Goal: Communication & Community: Answer question/provide support

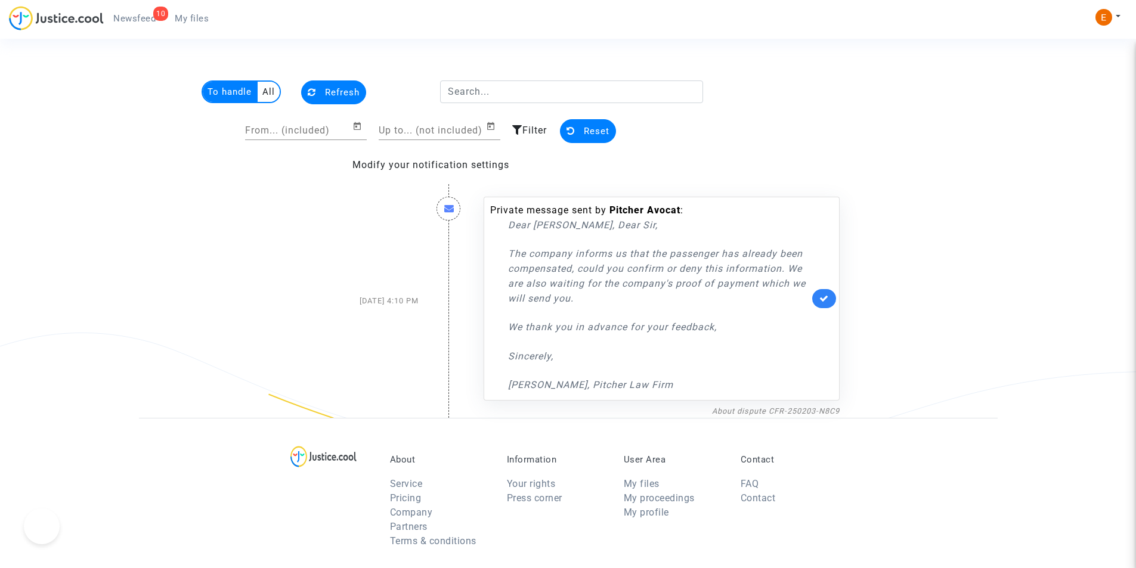
click at [137, 17] on span "Newsfeed" at bounding box center [134, 18] width 42 height 11
click at [145, 17] on span "Newsfeed" at bounding box center [134, 18] width 42 height 11
click at [326, 92] on span "Refresh" at bounding box center [342, 92] width 35 height 11
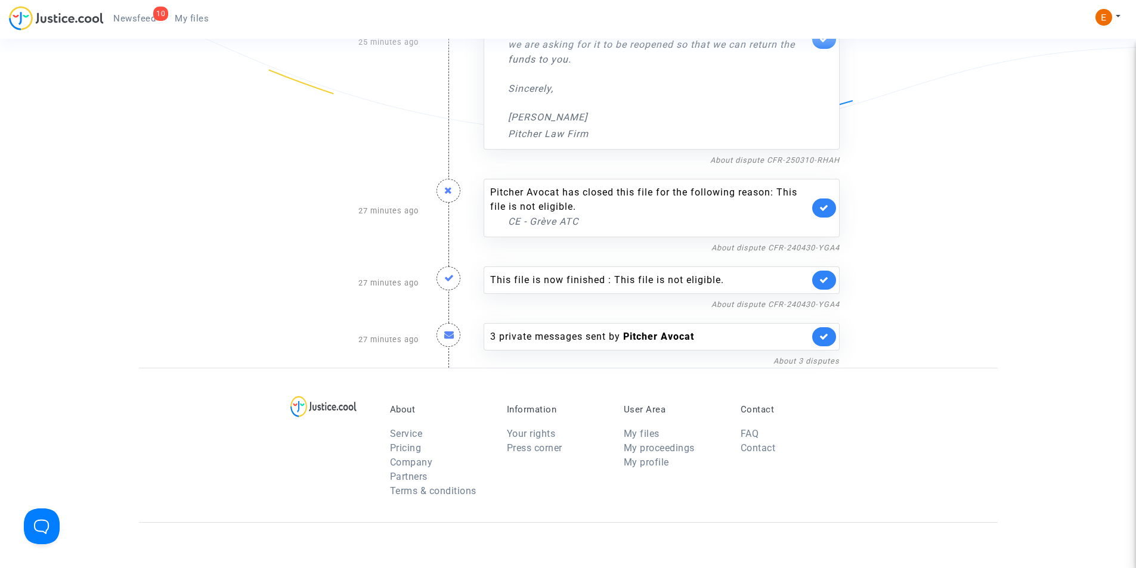
scroll to position [388, 0]
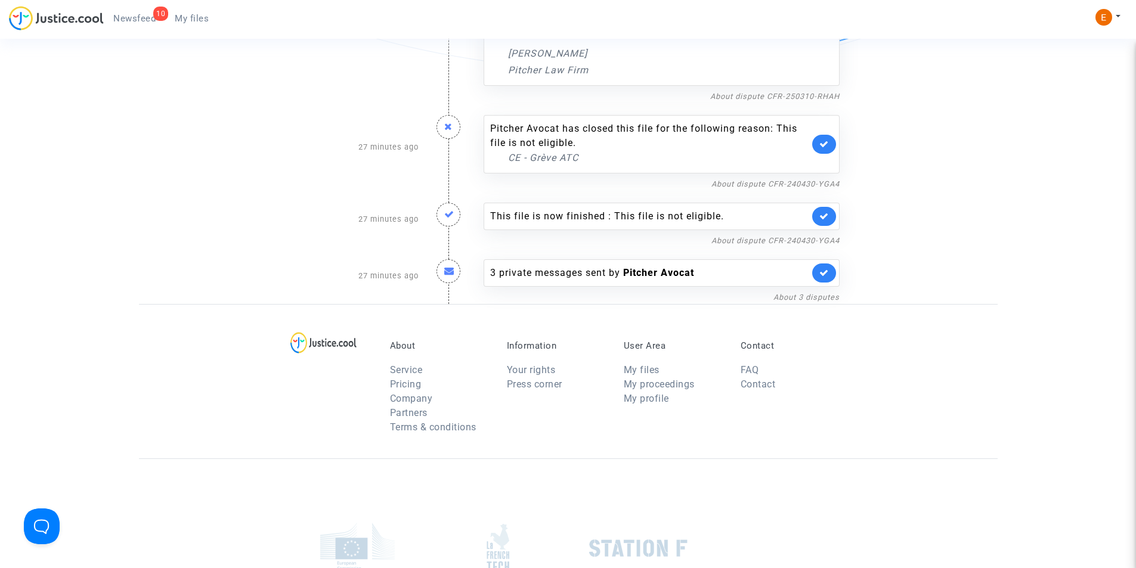
click at [802, 291] on nf-filterlink "About 3 disputes" at bounding box center [807, 296] width 66 height 11
click at [803, 297] on link "About 3 disputes" at bounding box center [807, 297] width 66 height 9
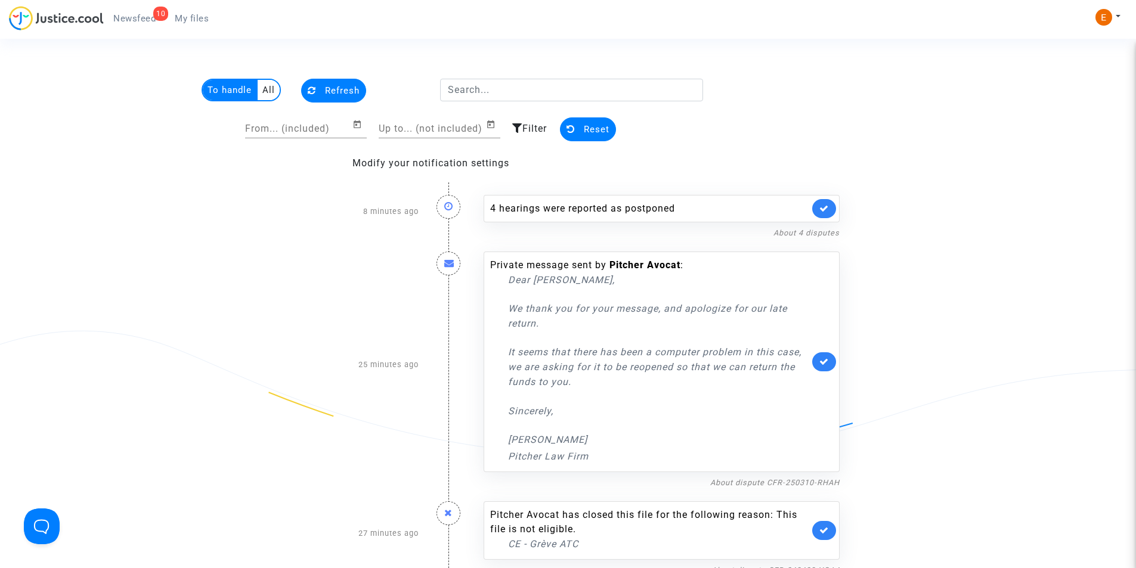
scroll to position [0, 0]
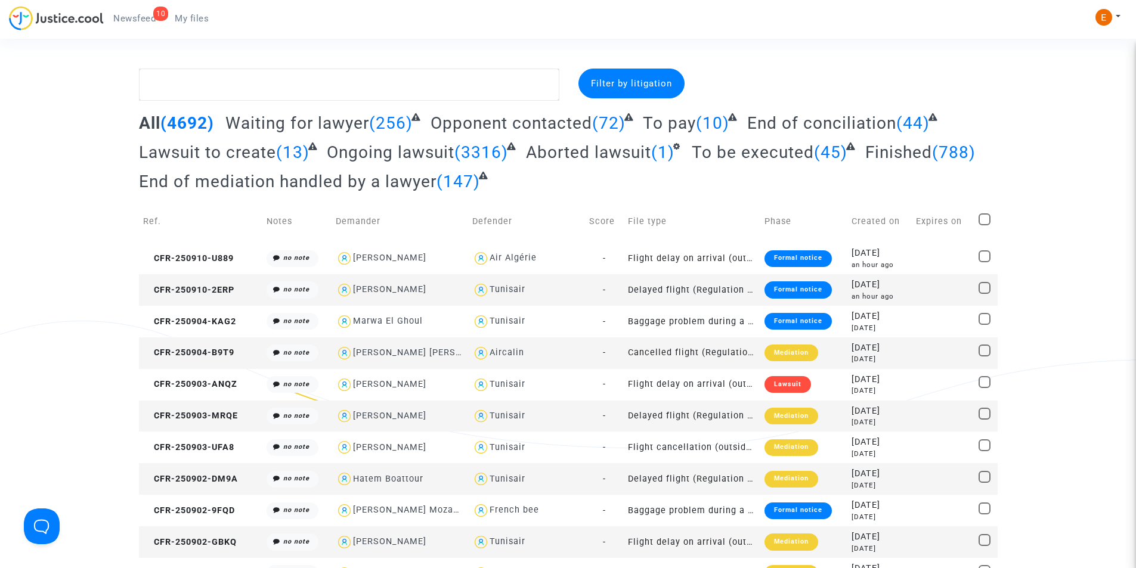
click at [133, 18] on span "Newsfeed" at bounding box center [134, 18] width 42 height 11
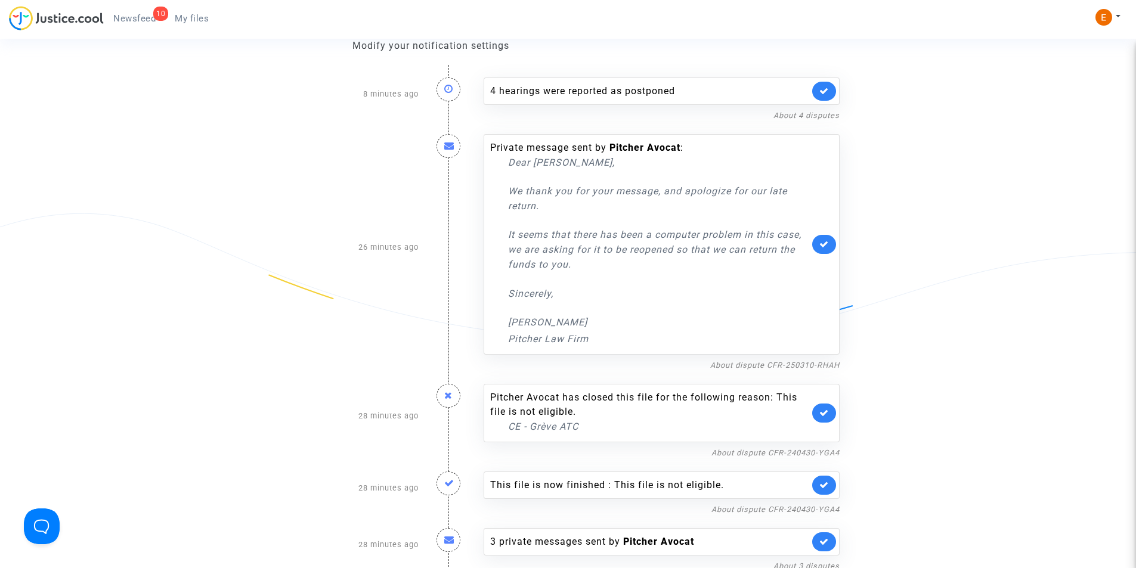
scroll to position [418, 0]
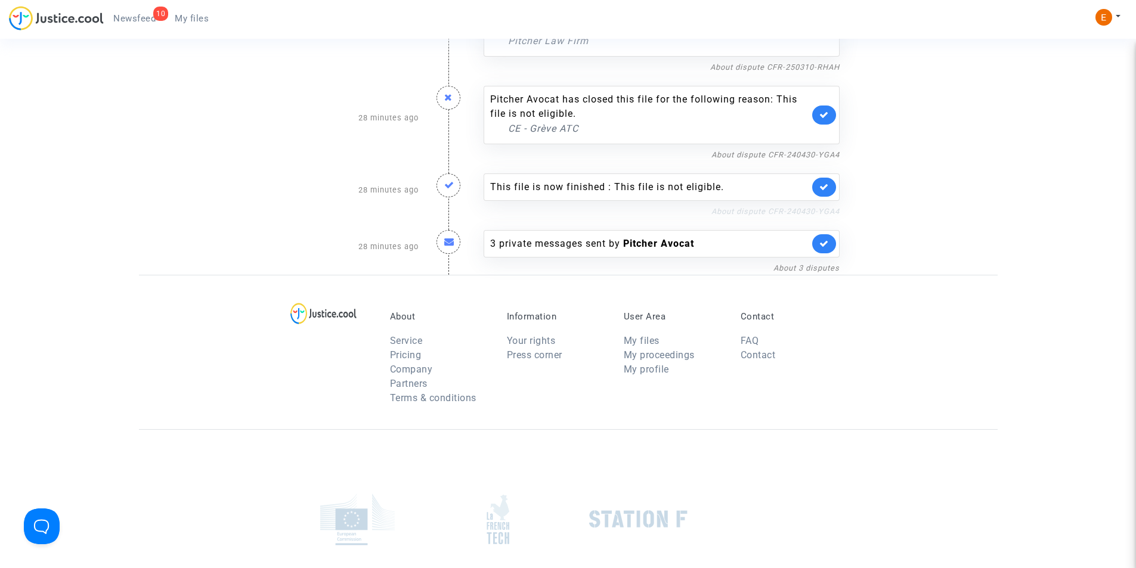
click at [765, 214] on link "About dispute CFR-240430-YGA4" at bounding box center [776, 211] width 128 height 9
click at [765, 211] on link "About dispute CFR-240430-YGA4" at bounding box center [776, 211] width 128 height 9
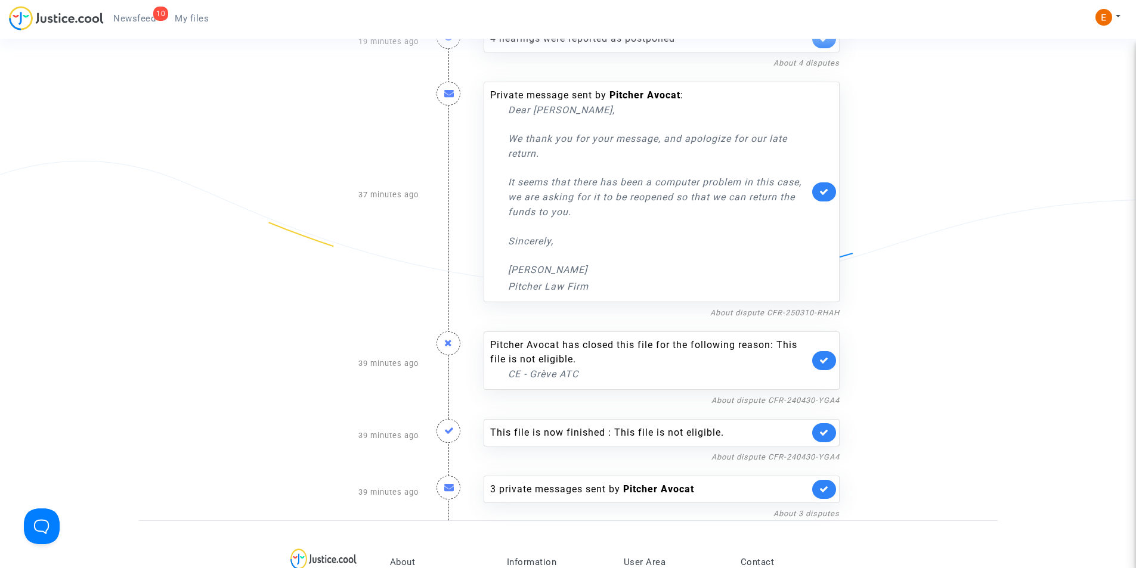
scroll to position [298, 0]
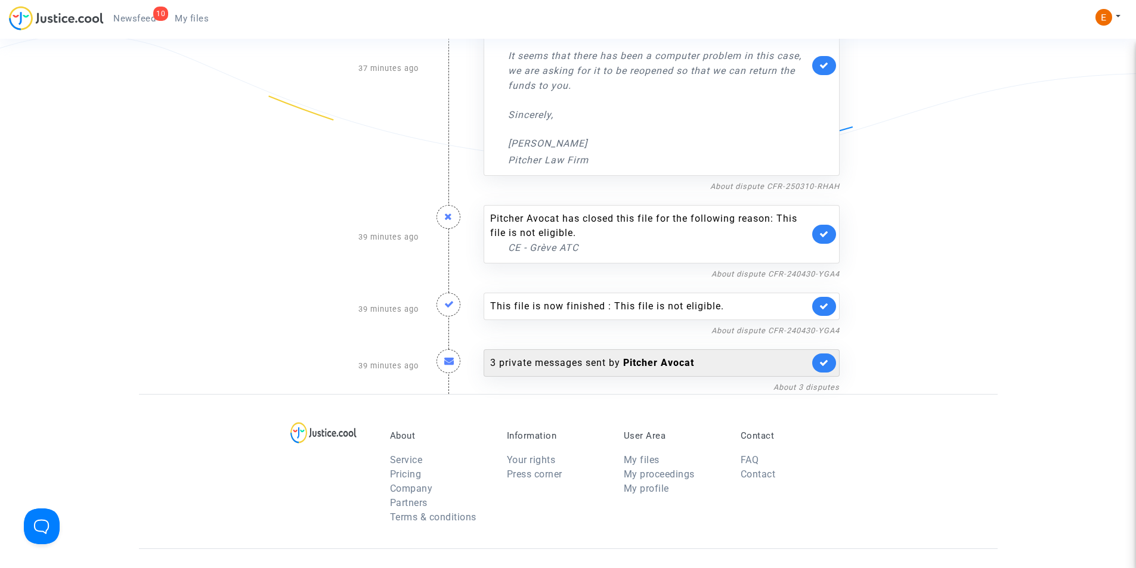
click at [577, 372] on div "3 private messages sent by Pitcher Avocat" at bounding box center [662, 363] width 356 height 27
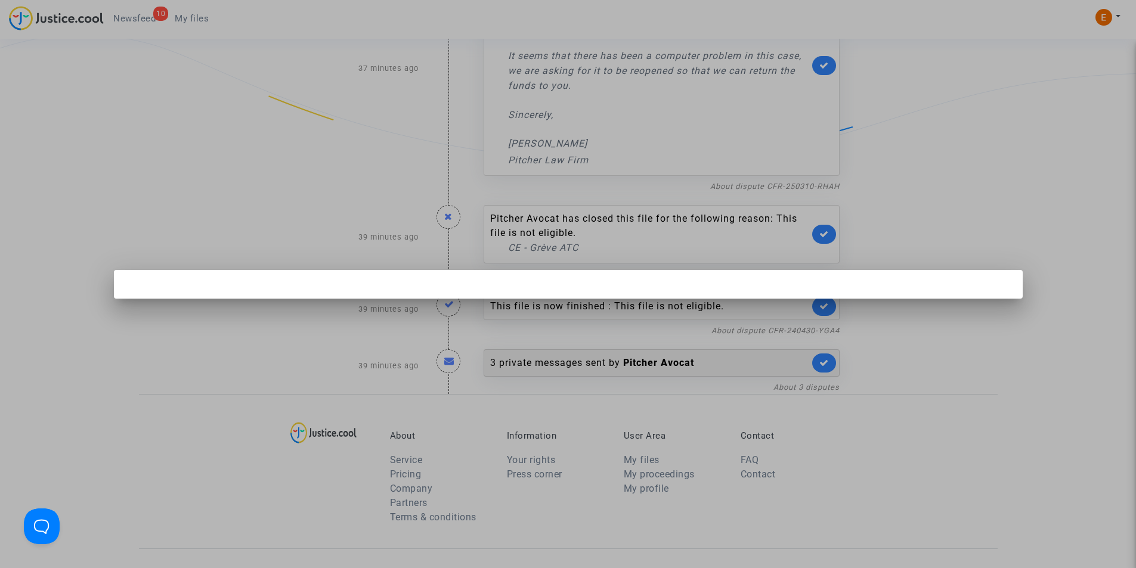
scroll to position [0, 0]
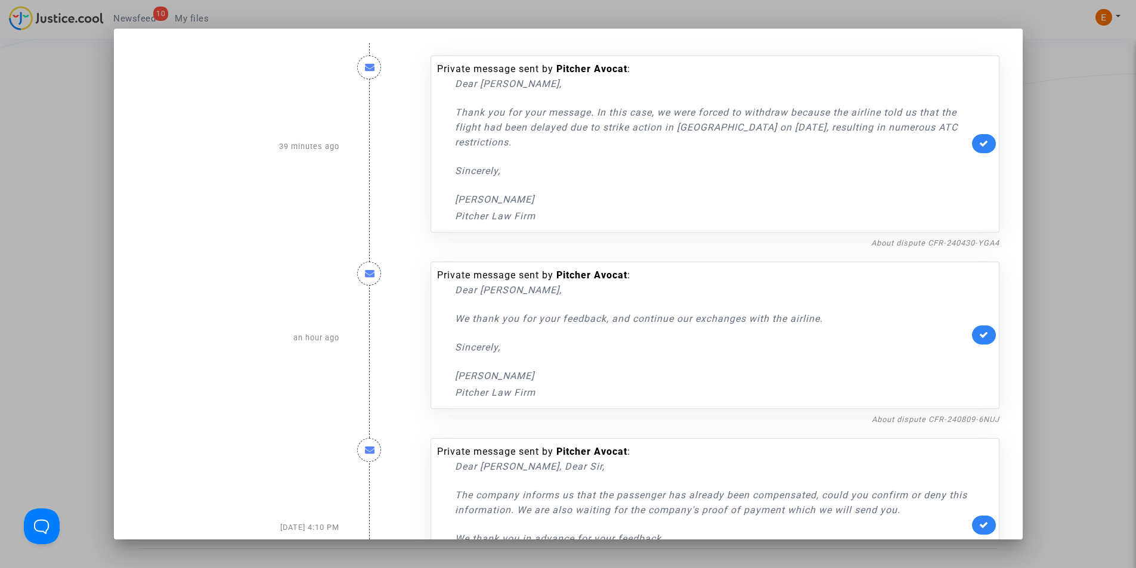
click at [979, 149] on link at bounding box center [984, 143] width 24 height 19
click at [1100, 154] on div at bounding box center [568, 284] width 1136 height 568
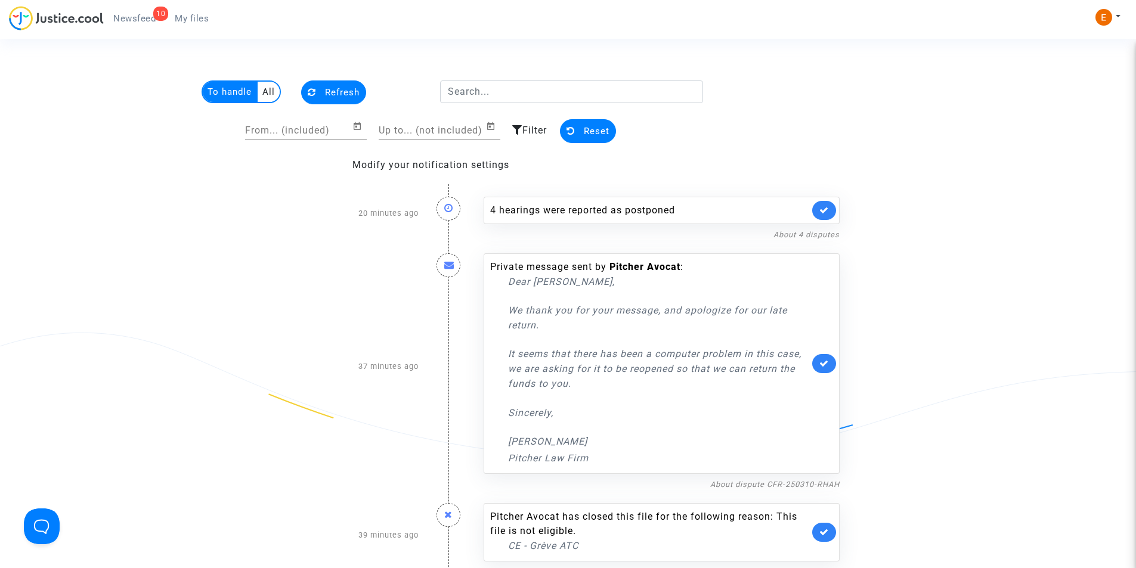
scroll to position [298, 0]
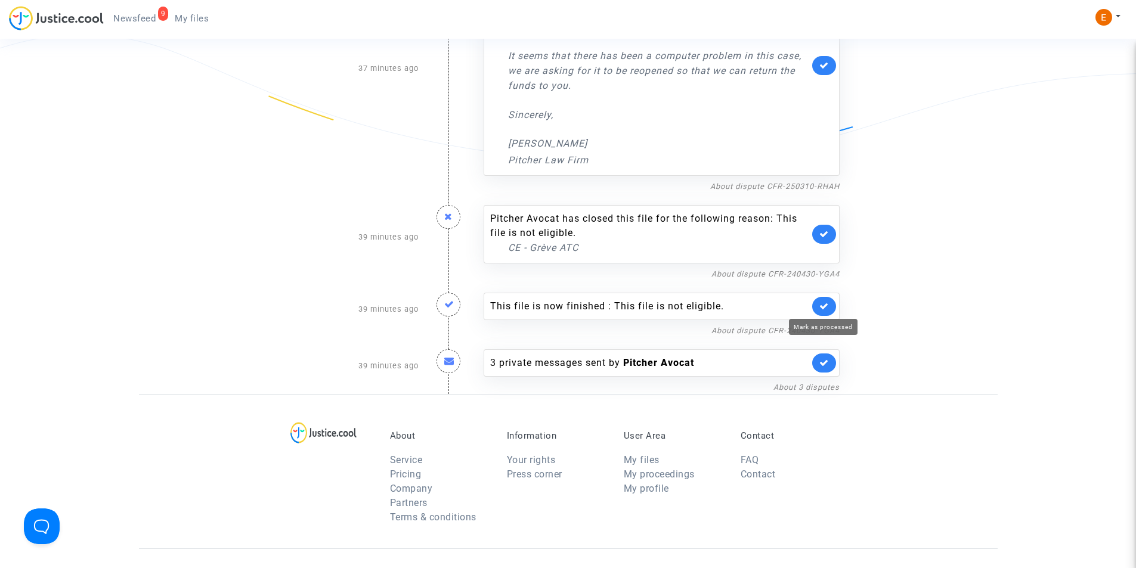
click at [825, 307] on icon at bounding box center [825, 306] width 10 height 9
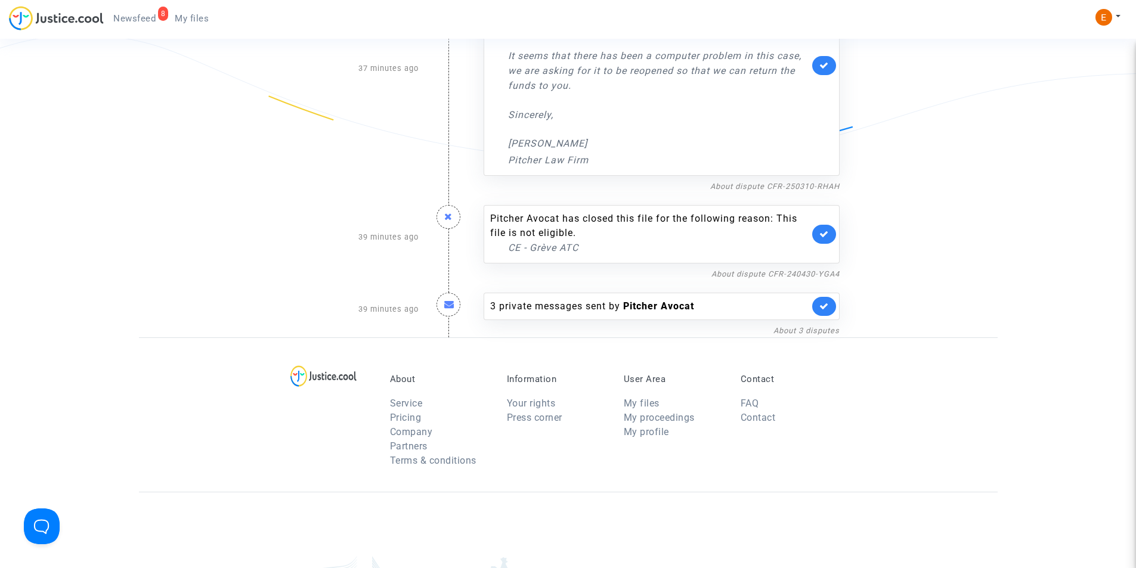
click at [827, 242] on link at bounding box center [824, 234] width 24 height 19
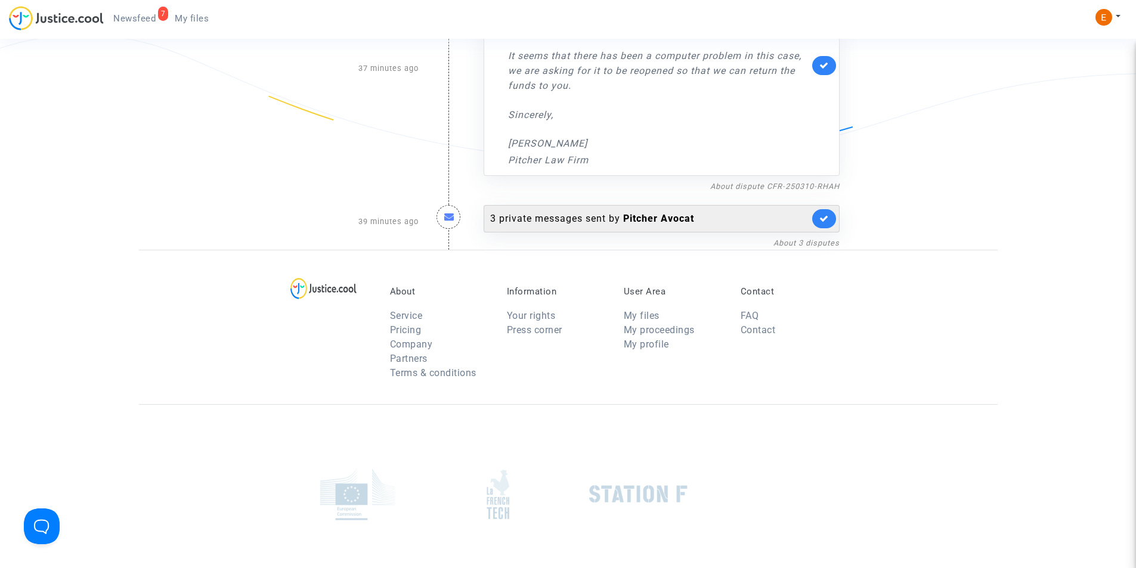
scroll to position [179, 0]
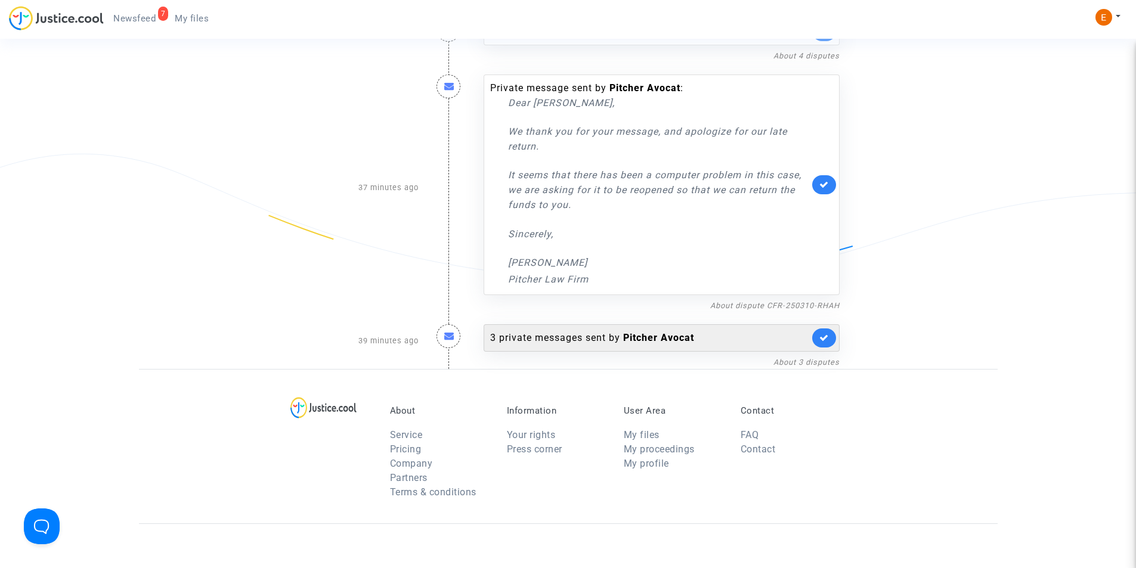
click at [830, 344] on link at bounding box center [824, 338] width 24 height 19
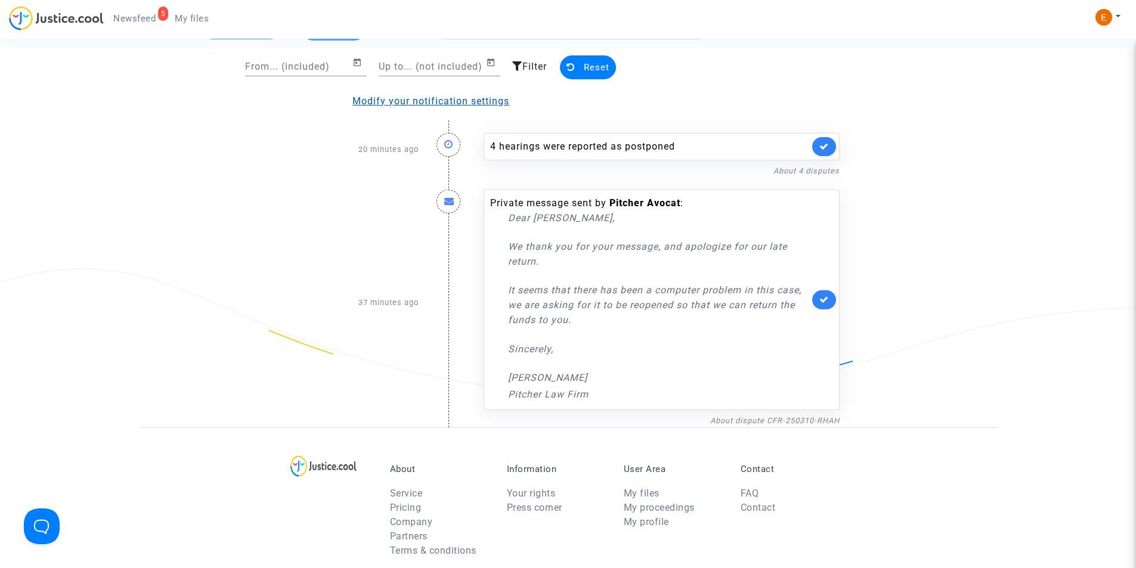
scroll to position [0, 0]
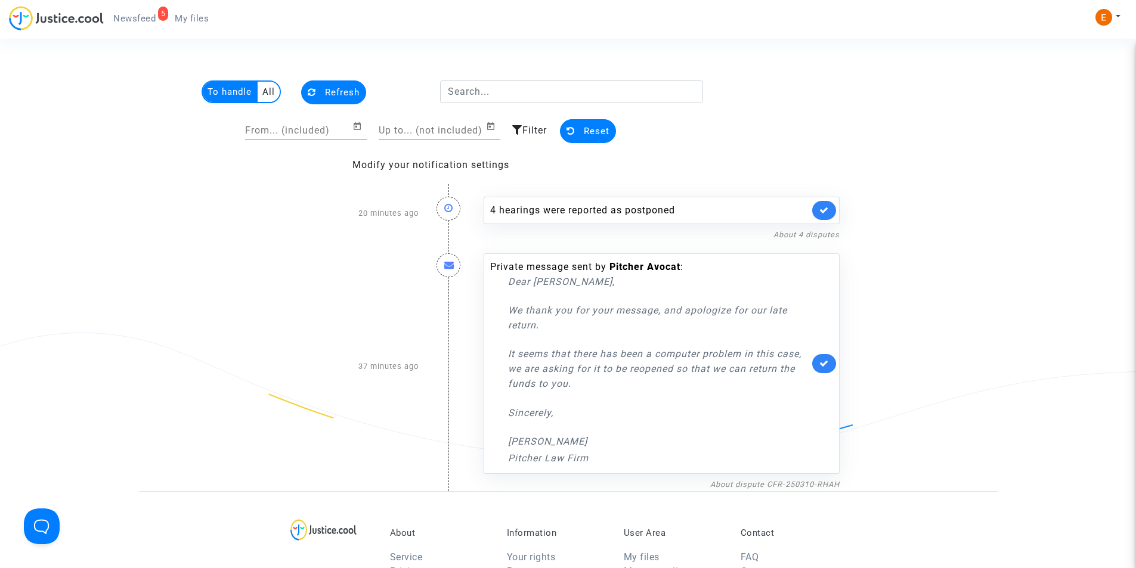
click at [268, 97] on multi-toggle-item "All" at bounding box center [269, 92] width 22 height 20
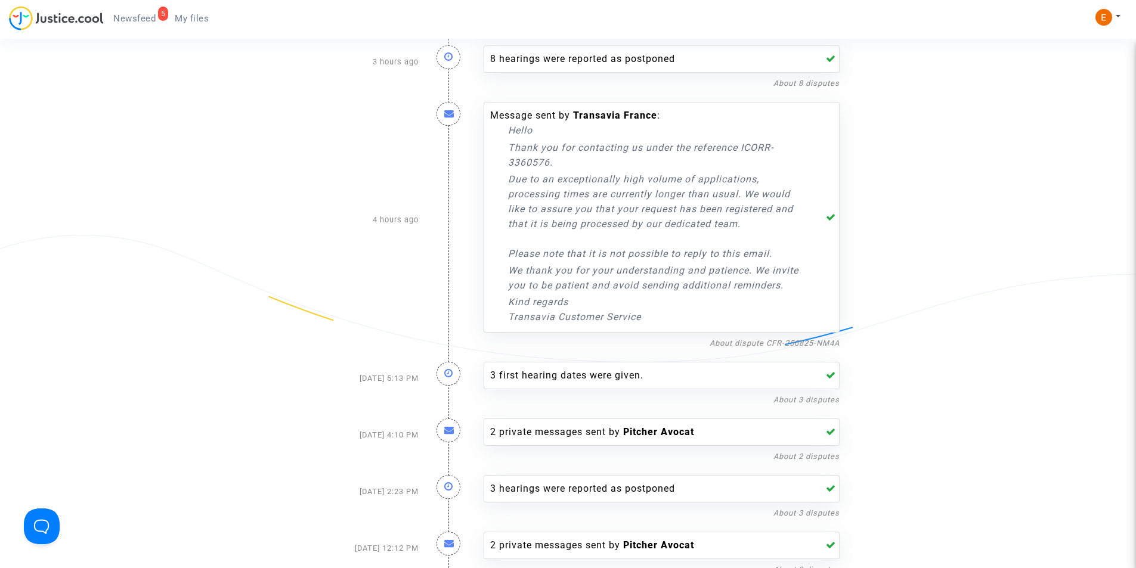
scroll to position [835, 0]
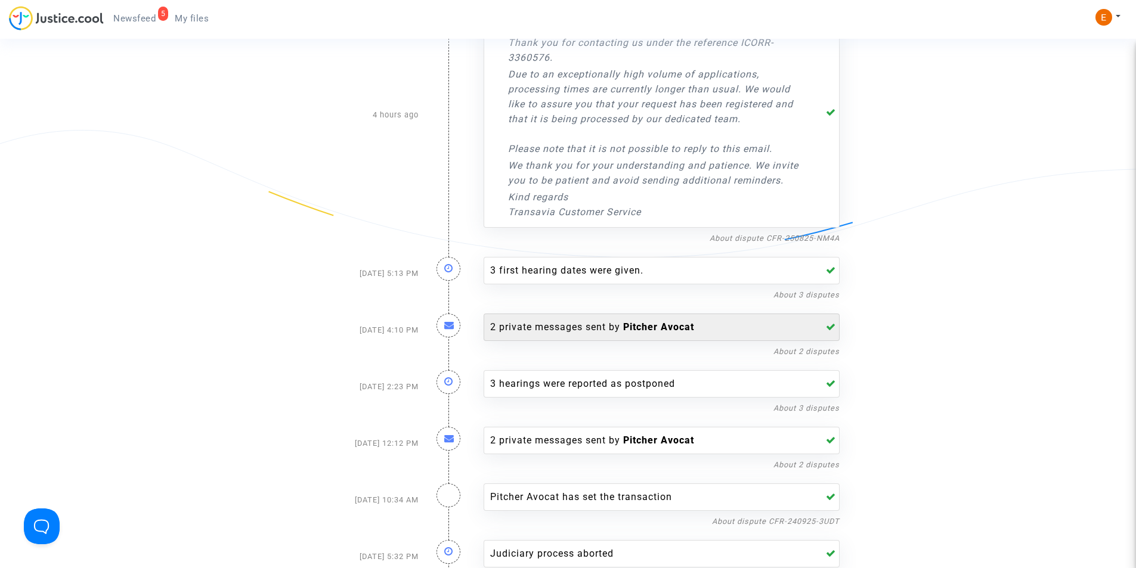
click at [570, 336] on div "2 private messages sent by Pitcher Avocat" at bounding box center [662, 327] width 356 height 27
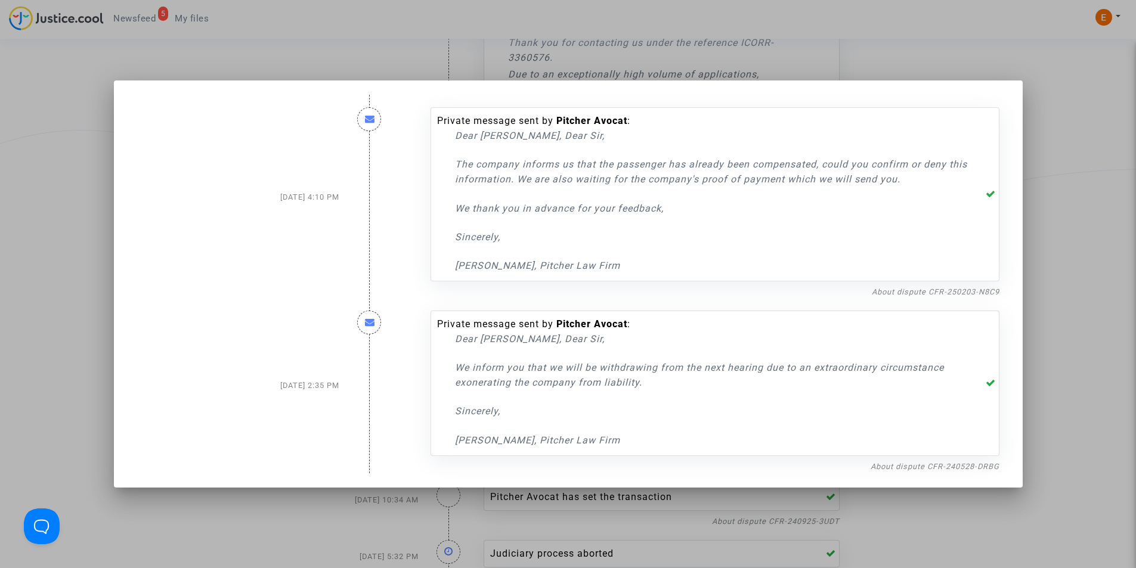
click at [1081, 181] on div at bounding box center [568, 284] width 1136 height 568
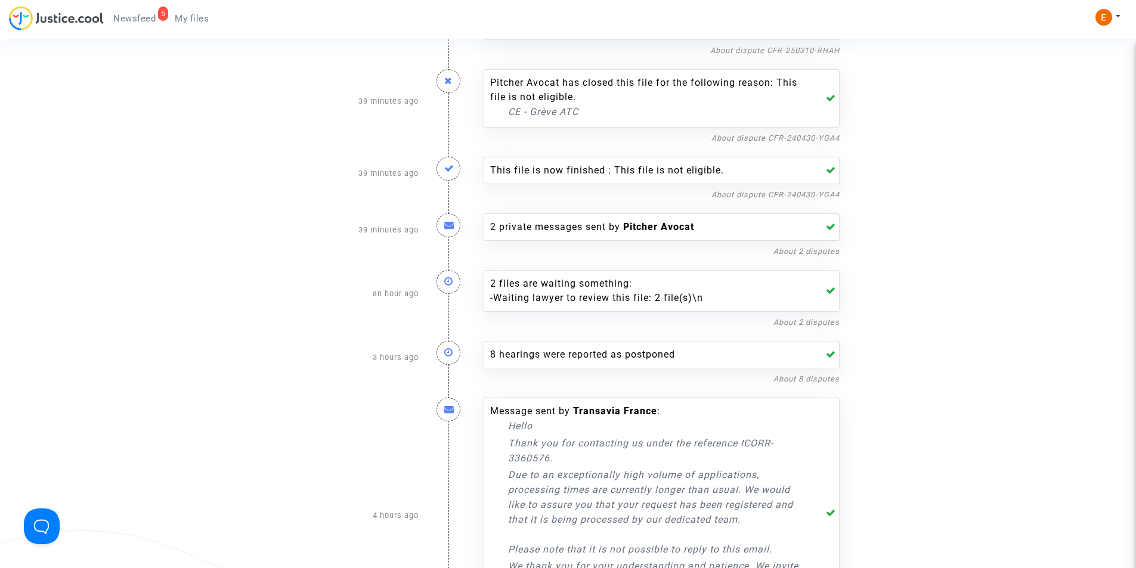
scroll to position [418, 0]
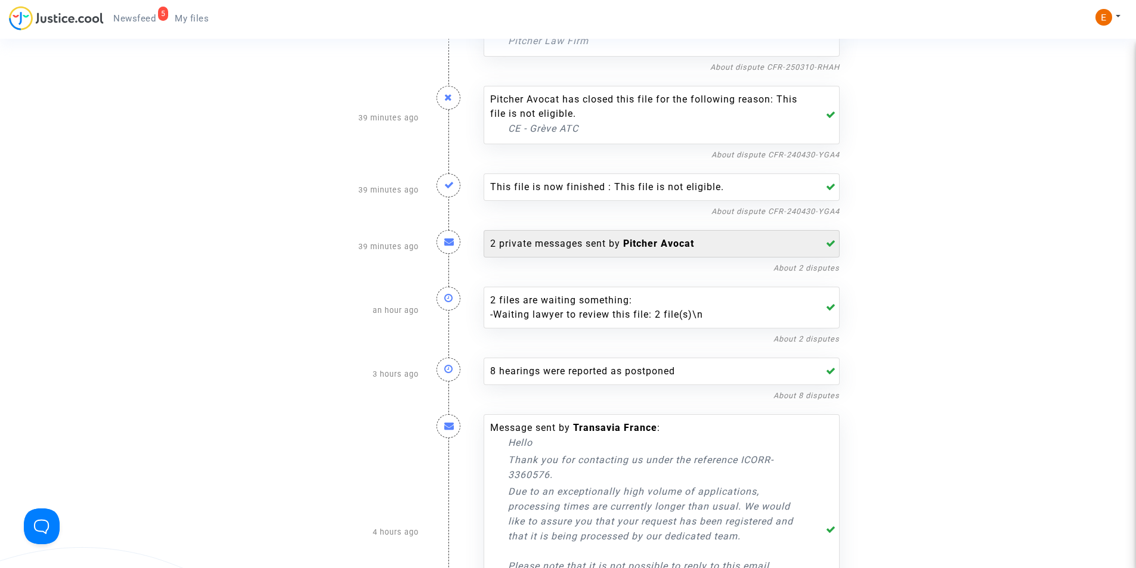
click at [587, 240] on div "2 private messages sent by Pitcher Avocat" at bounding box center [649, 244] width 319 height 14
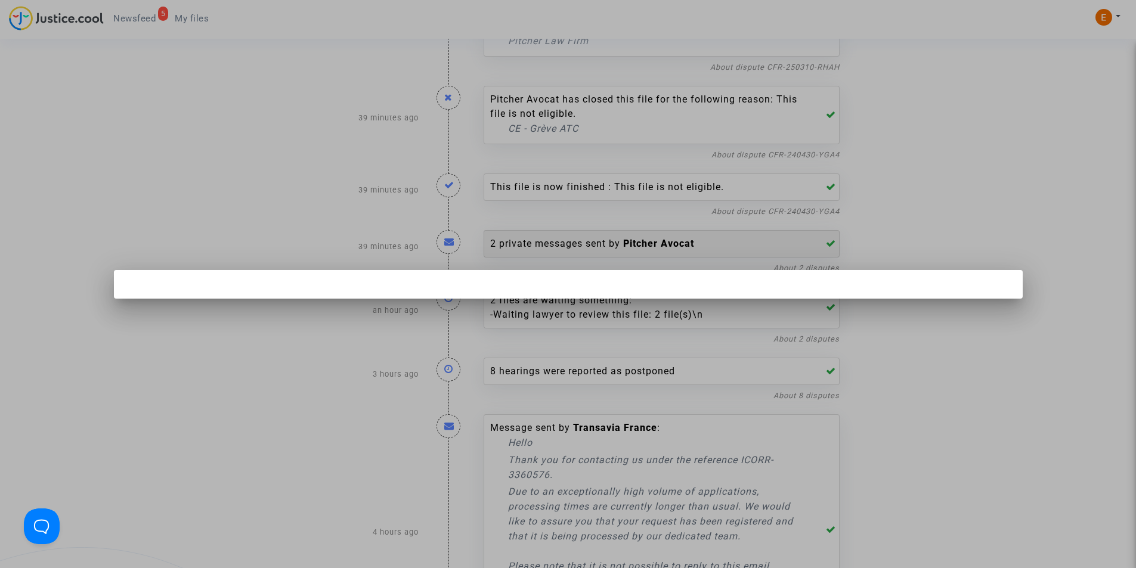
scroll to position [0, 0]
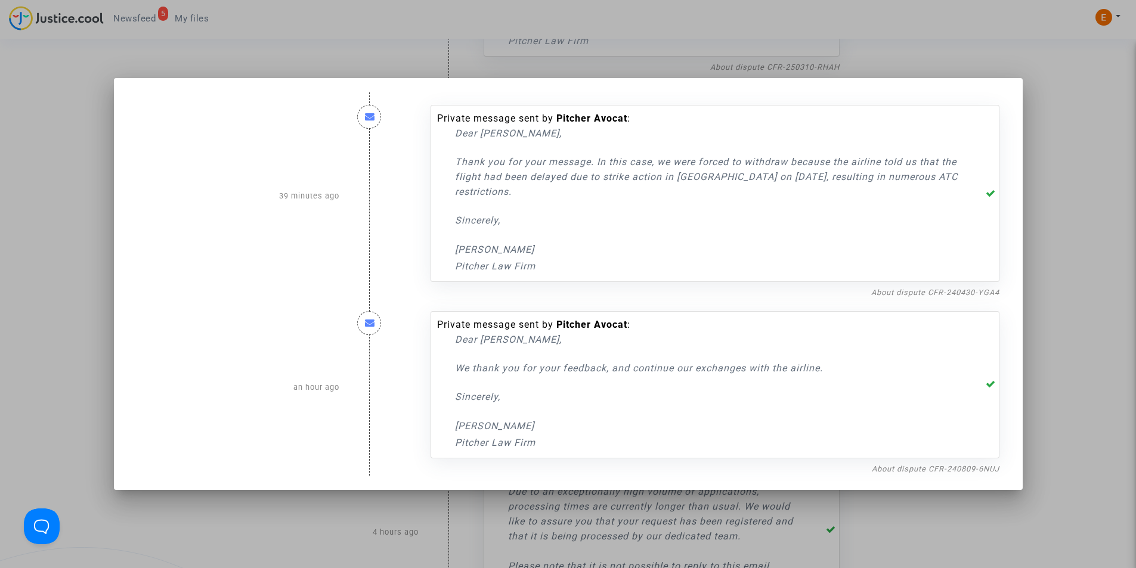
drag, startPoint x: 1068, startPoint y: 225, endPoint x: 1061, endPoint y: 222, distance: 8.0
click at [1068, 224] on div at bounding box center [568, 284] width 1136 height 568
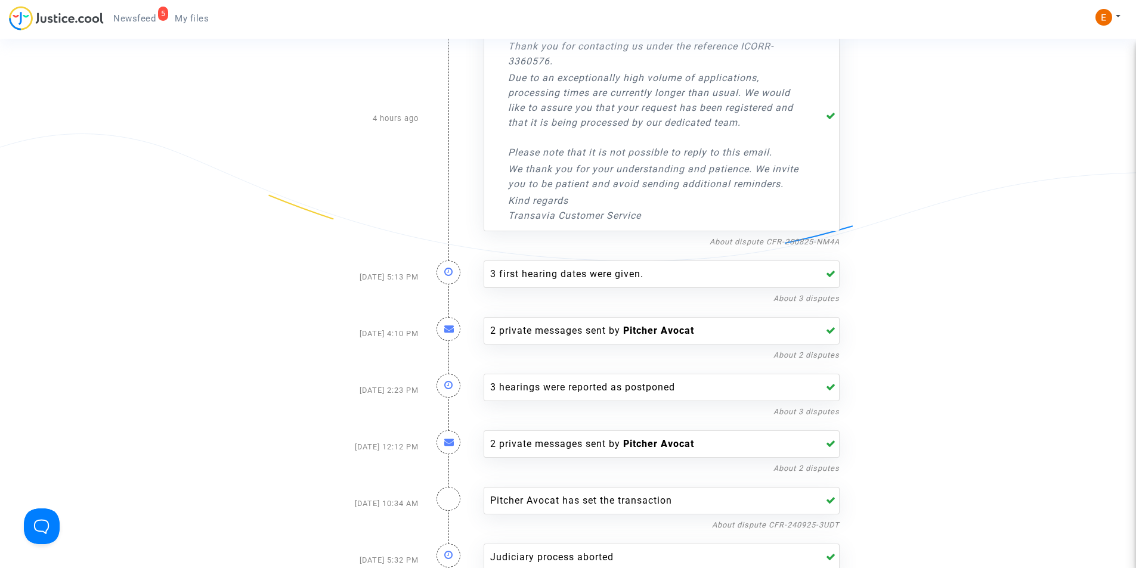
scroll to position [835, 0]
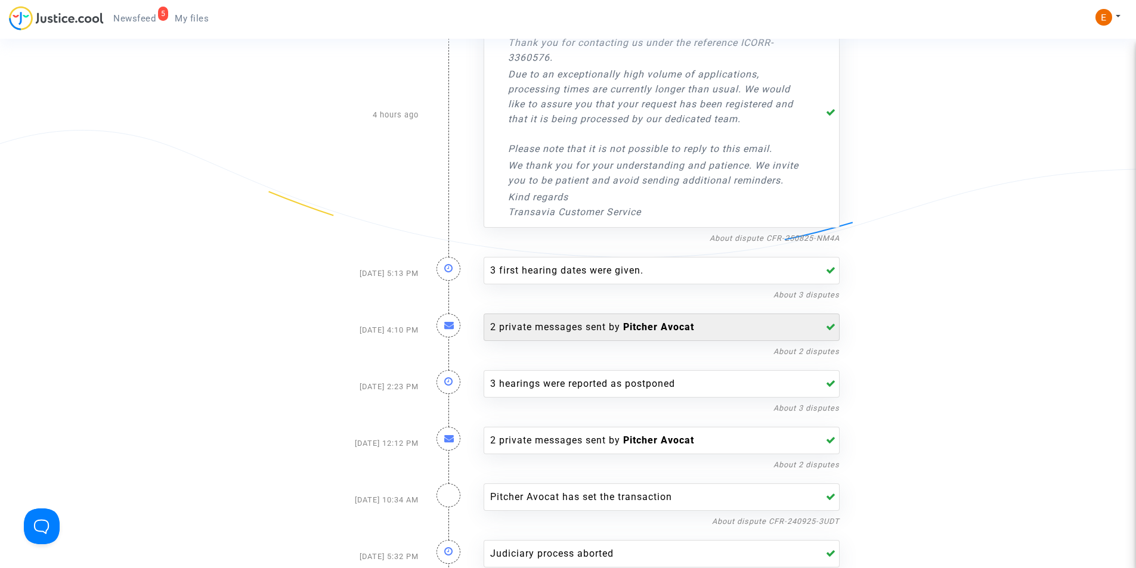
click at [579, 328] on div "2 private messages sent by Pitcher Avocat" at bounding box center [649, 327] width 319 height 14
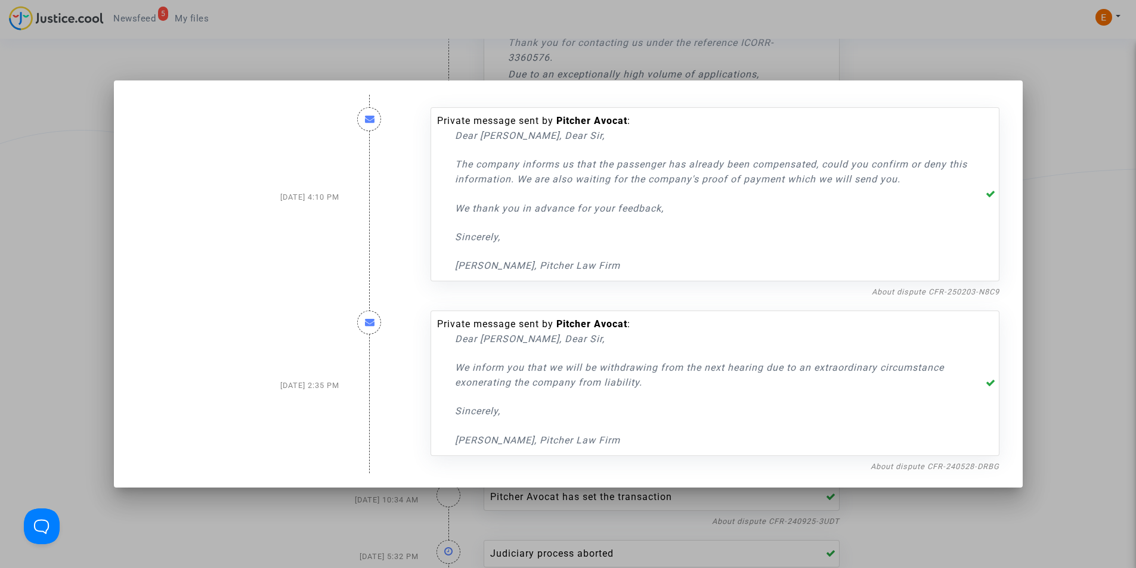
click at [992, 385] on icon at bounding box center [991, 383] width 10 height 10
click at [994, 382] on icon at bounding box center [991, 383] width 10 height 10
click at [996, 385] on icon at bounding box center [991, 383] width 10 height 10
click at [992, 191] on icon at bounding box center [991, 194] width 10 height 10
drag, startPoint x: 1034, startPoint y: 194, endPoint x: 1012, endPoint y: 201, distance: 23.2
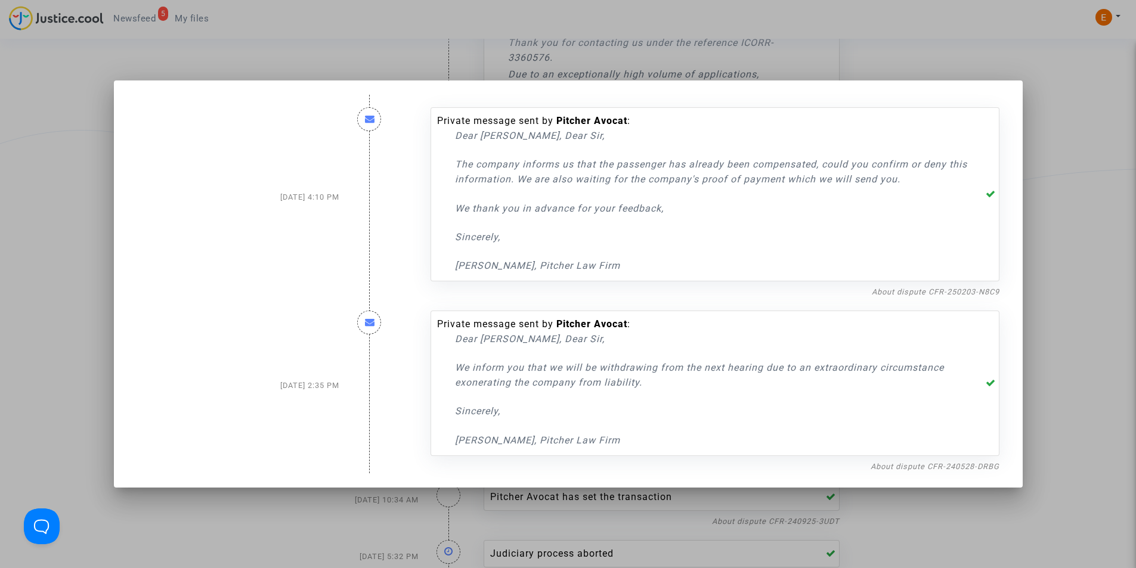
click at [1035, 194] on div at bounding box center [568, 284] width 1136 height 568
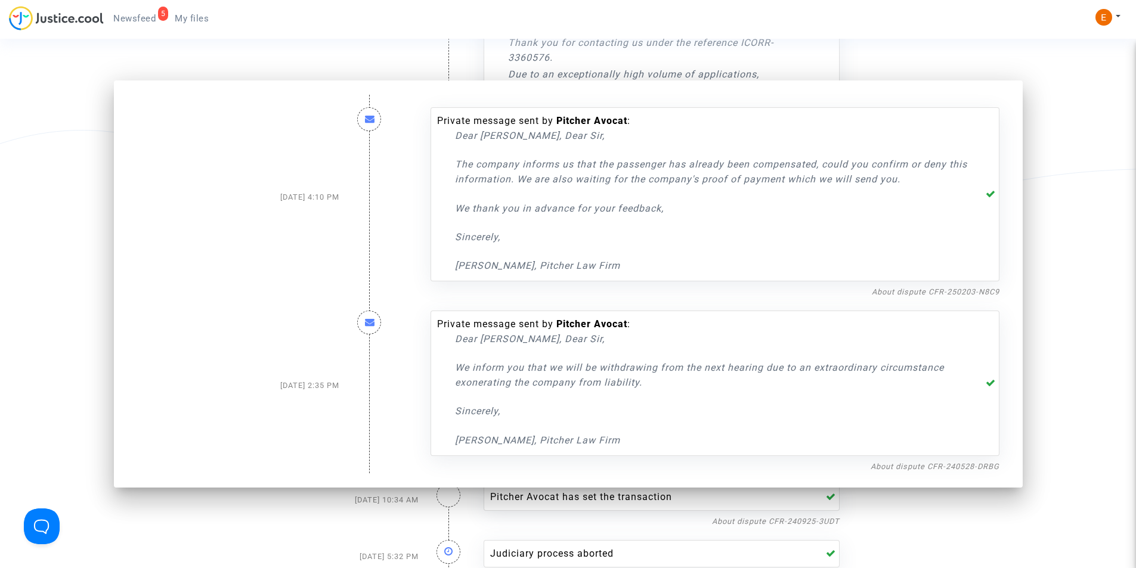
scroll to position [835, 0]
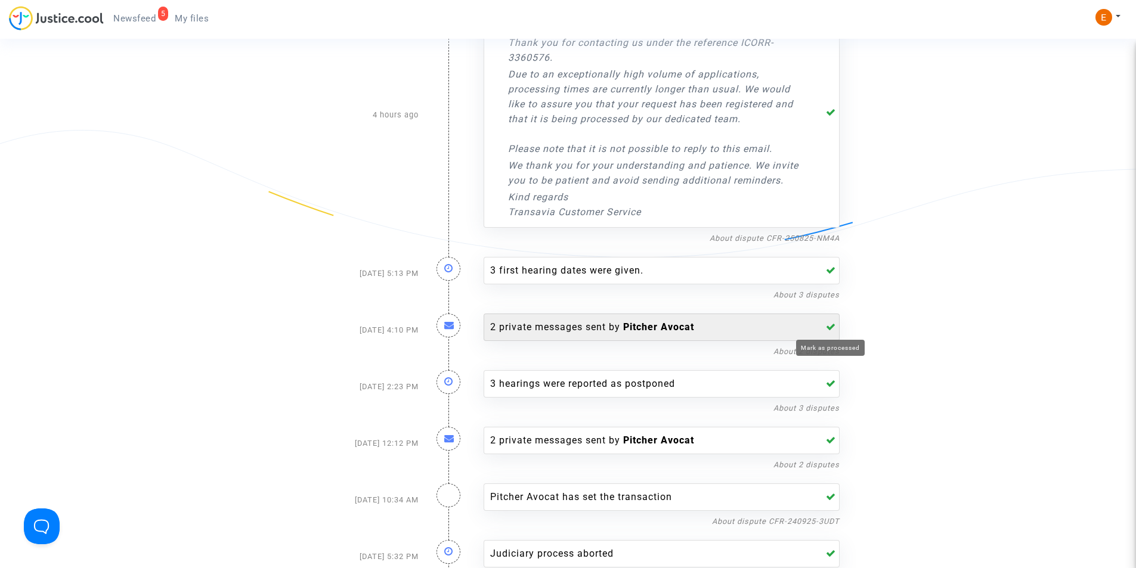
click at [834, 323] on icon at bounding box center [831, 327] width 10 height 10
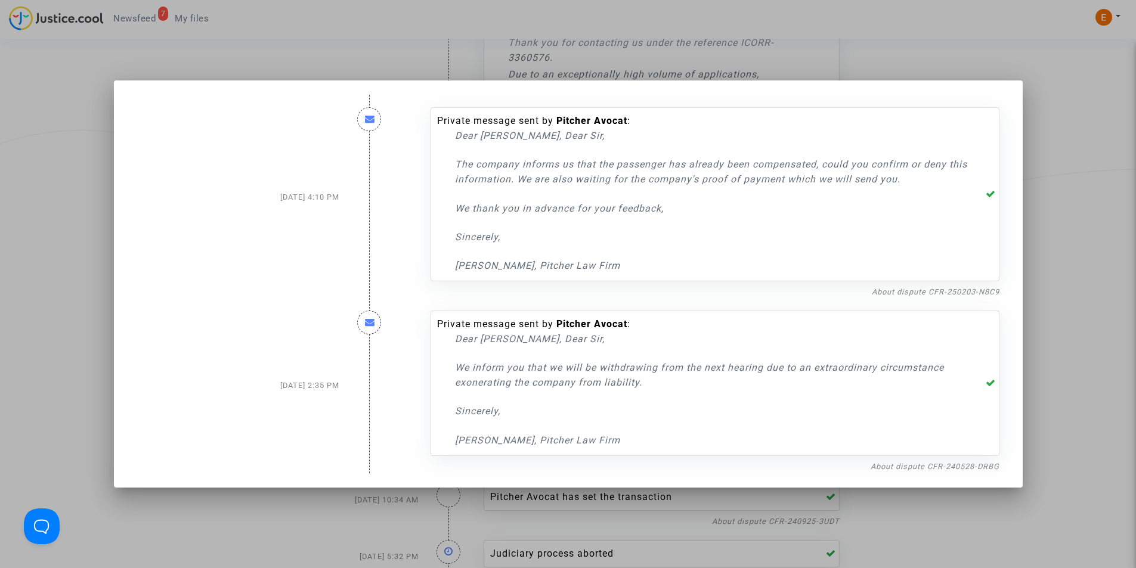
click at [1057, 213] on div at bounding box center [568, 284] width 1136 height 568
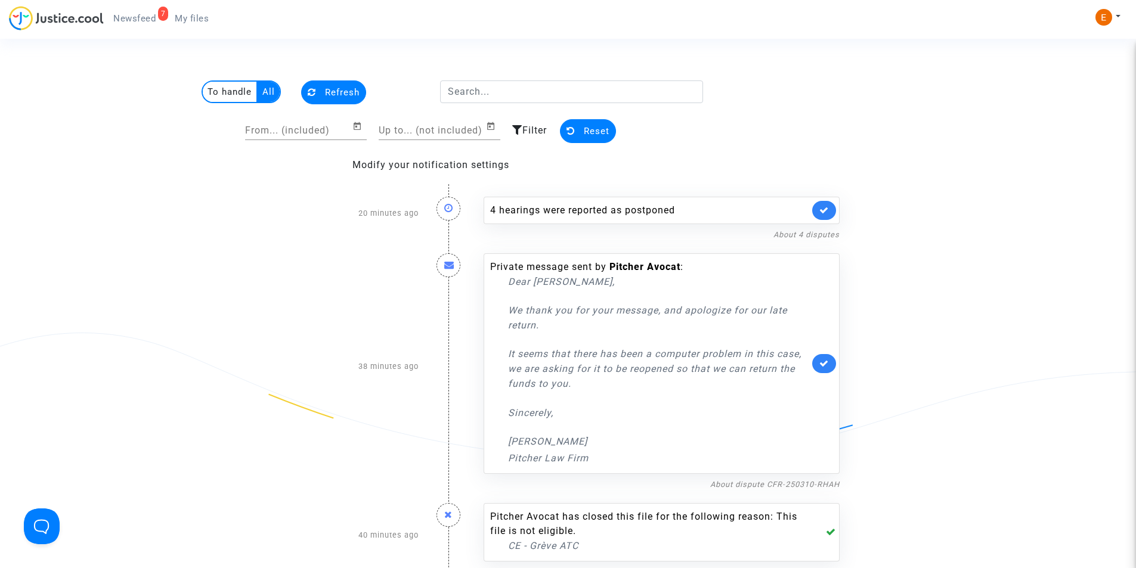
scroll to position [835, 0]
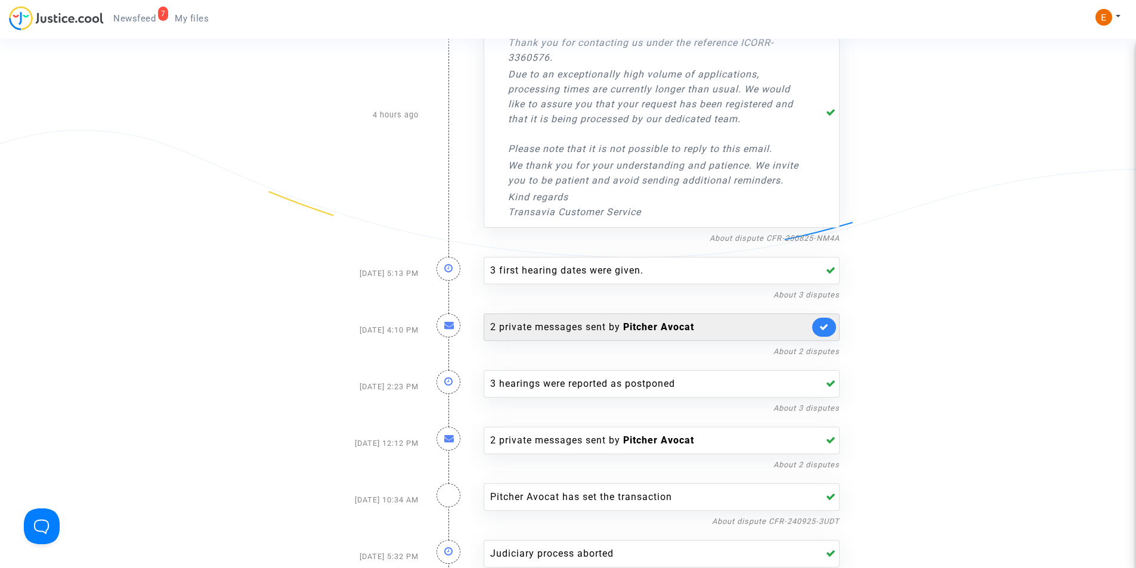
click at [660, 329] on b "Pitcher Avocat" at bounding box center [658, 326] width 71 height 11
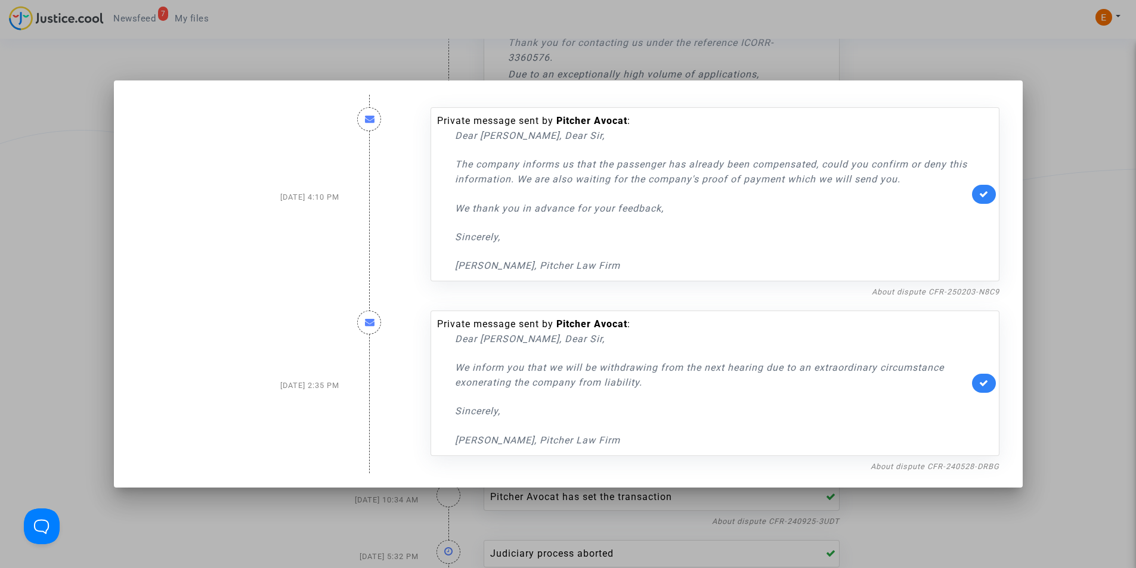
click at [1037, 267] on div at bounding box center [568, 284] width 1136 height 568
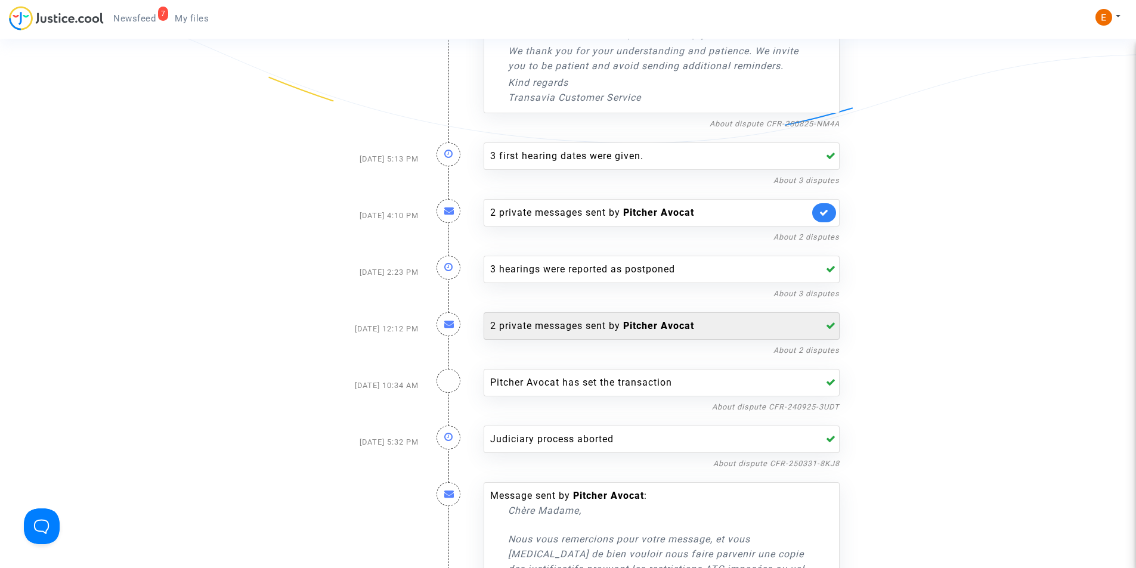
scroll to position [954, 0]
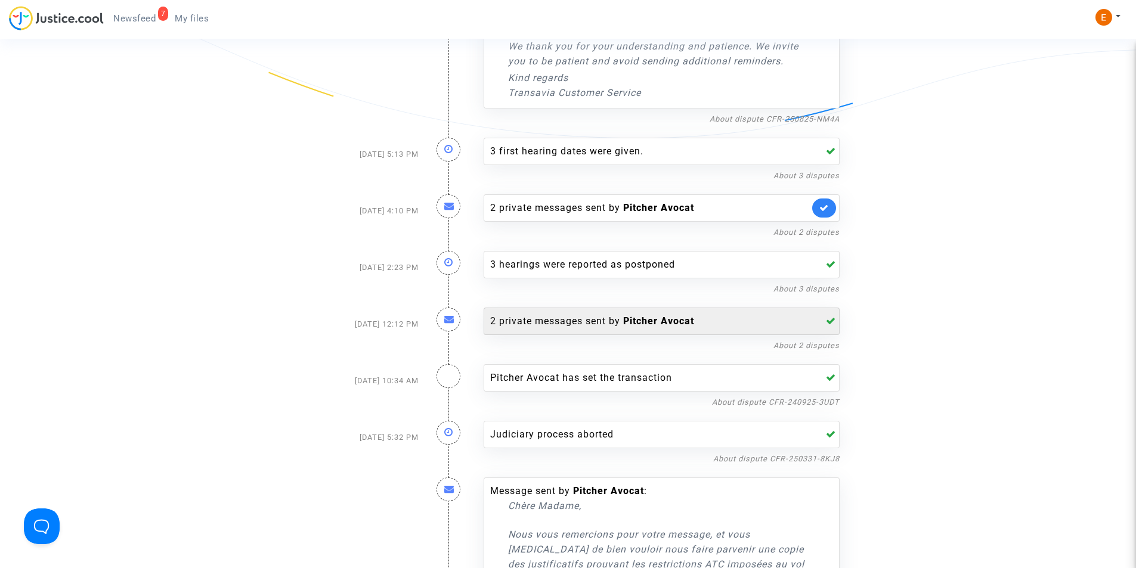
click at [614, 322] on div "2 private messages sent by Pitcher Avocat" at bounding box center [649, 321] width 319 height 14
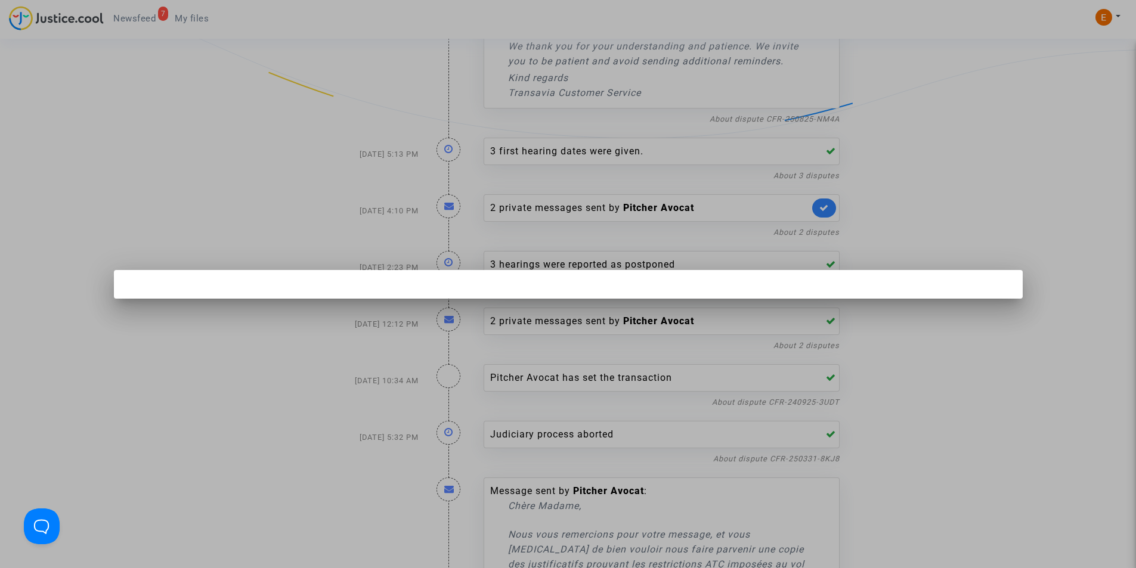
scroll to position [0, 0]
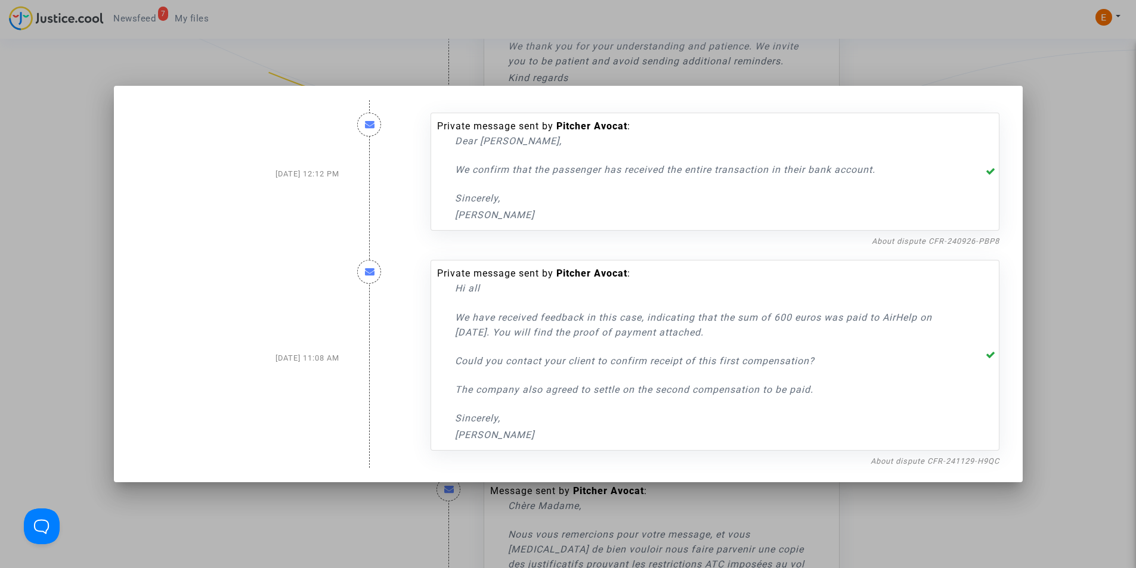
click at [1065, 175] on div at bounding box center [568, 284] width 1136 height 568
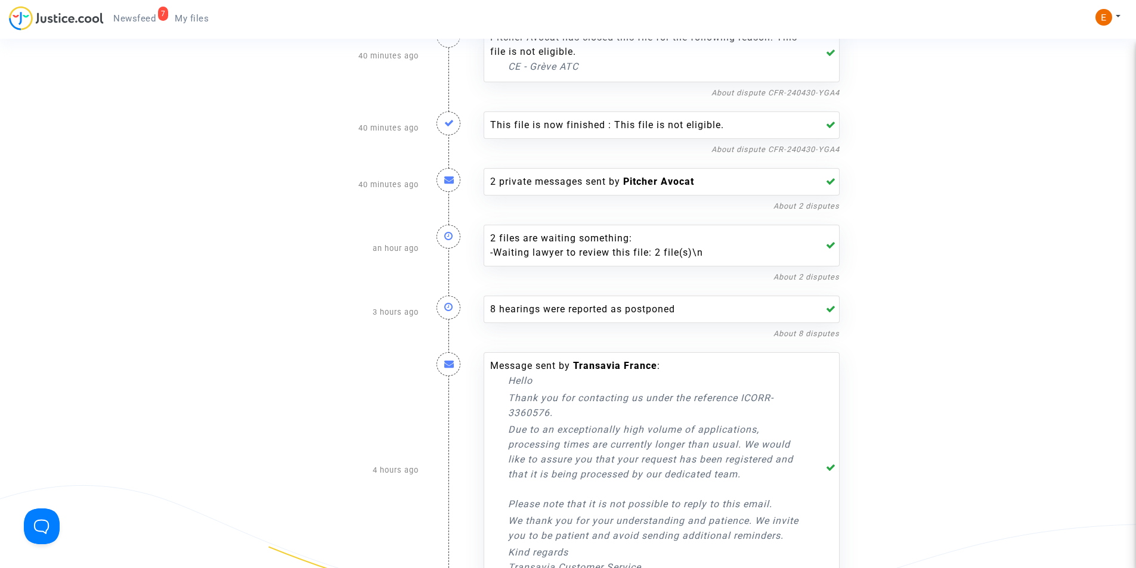
scroll to position [477, 0]
click at [149, 17] on span "Newsfeed" at bounding box center [134, 18] width 42 height 11
click at [199, 17] on span "My files" at bounding box center [192, 18] width 34 height 11
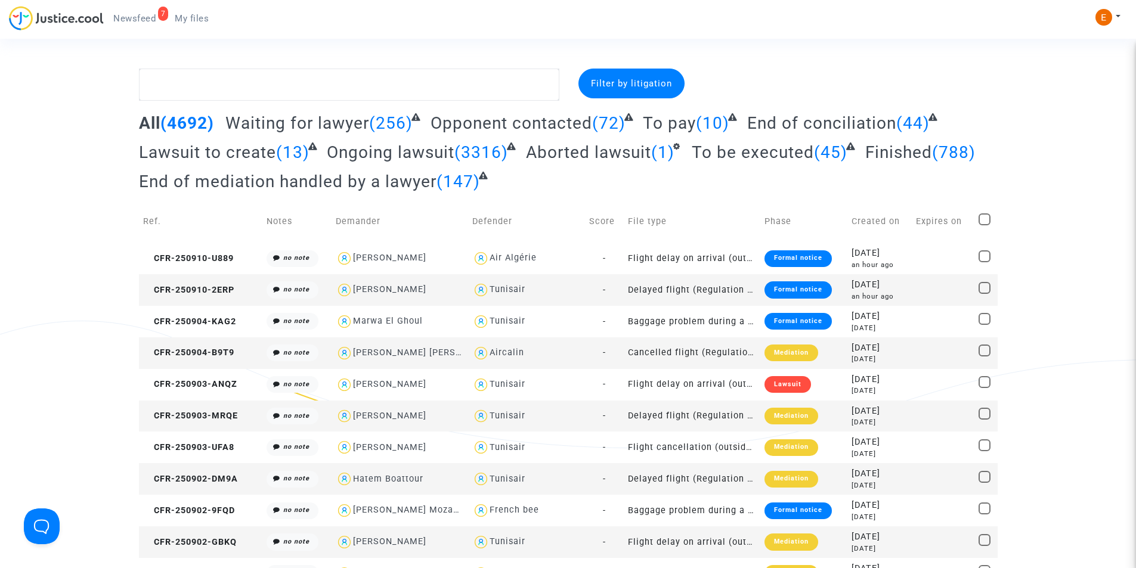
click at [140, 24] on link "7 Newsfeed" at bounding box center [134, 19] width 61 height 18
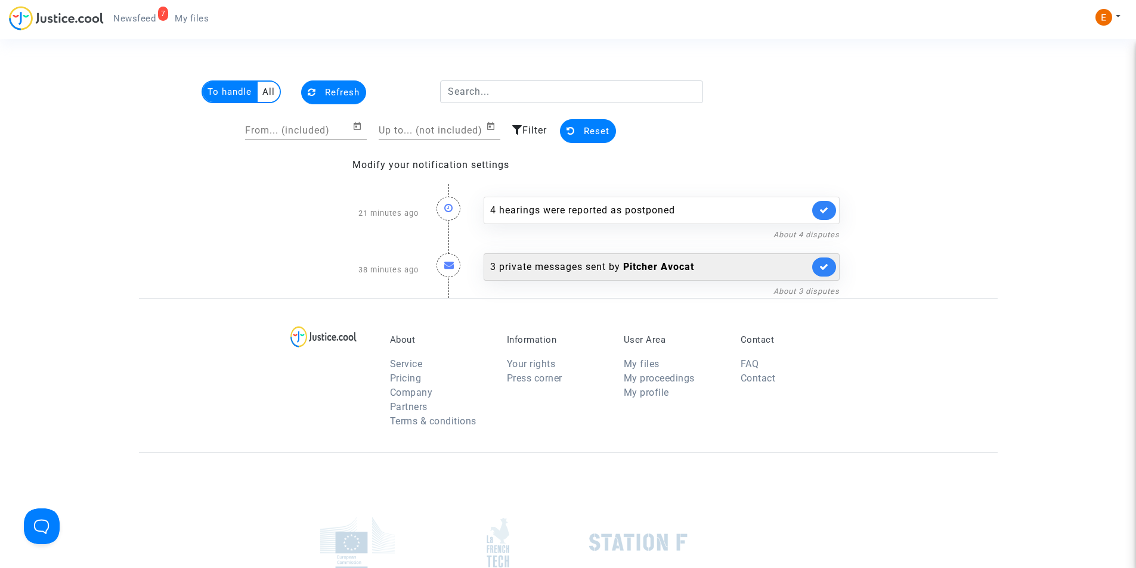
click at [515, 269] on div "3 private messages sent by Pitcher Avocat" at bounding box center [649, 267] width 319 height 14
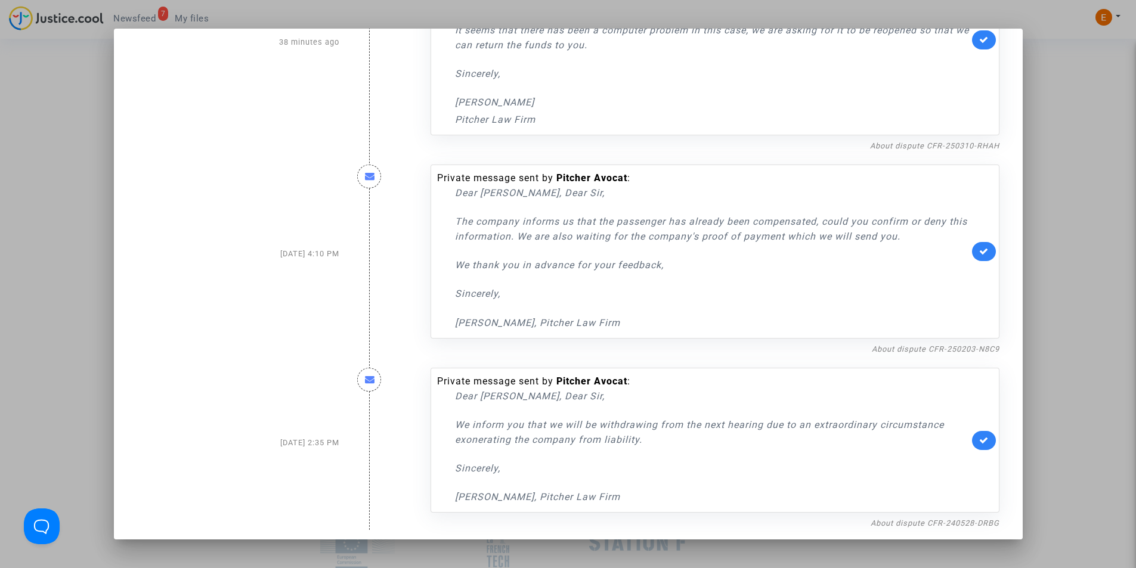
scroll to position [116, 0]
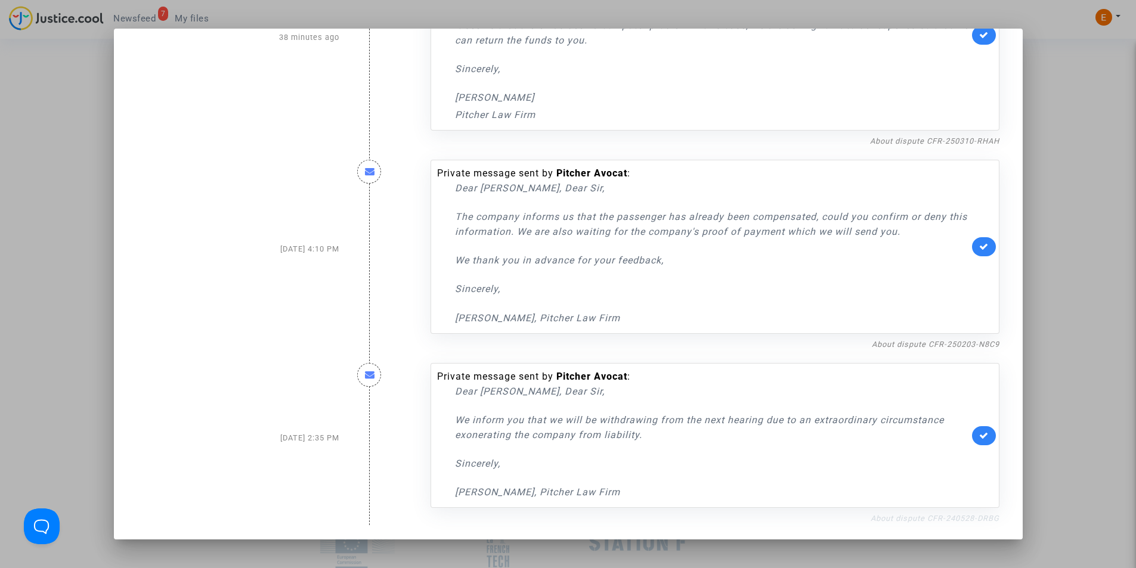
click at [929, 521] on link "About dispute CFR-240528-DRBG" at bounding box center [935, 518] width 129 height 9
click at [1072, 213] on div at bounding box center [568, 284] width 1136 height 568
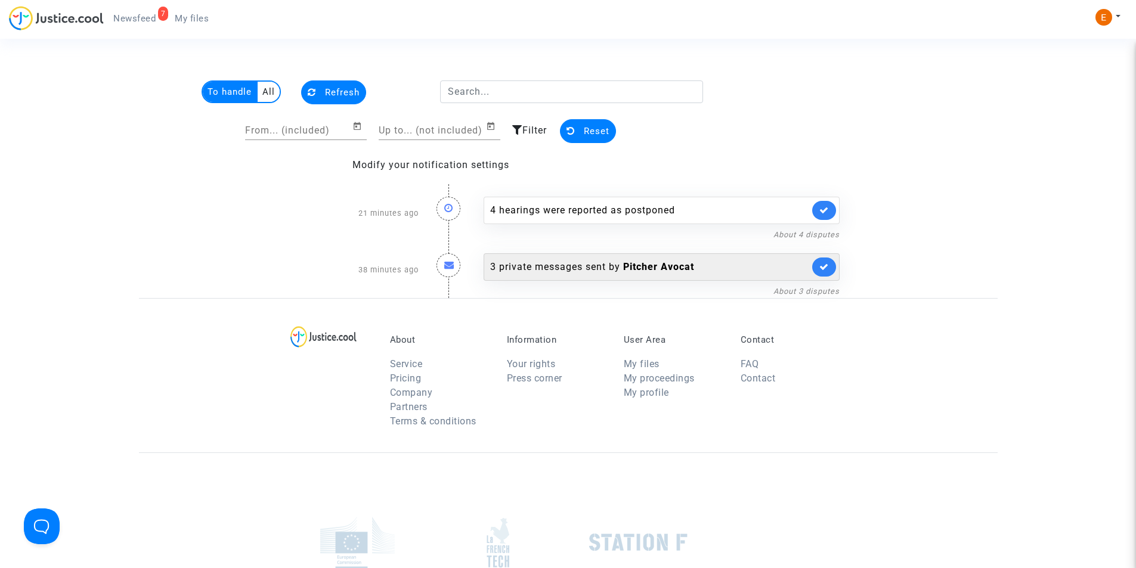
click at [575, 273] on div "3 private messages sent by Pitcher Avocat" at bounding box center [649, 267] width 319 height 14
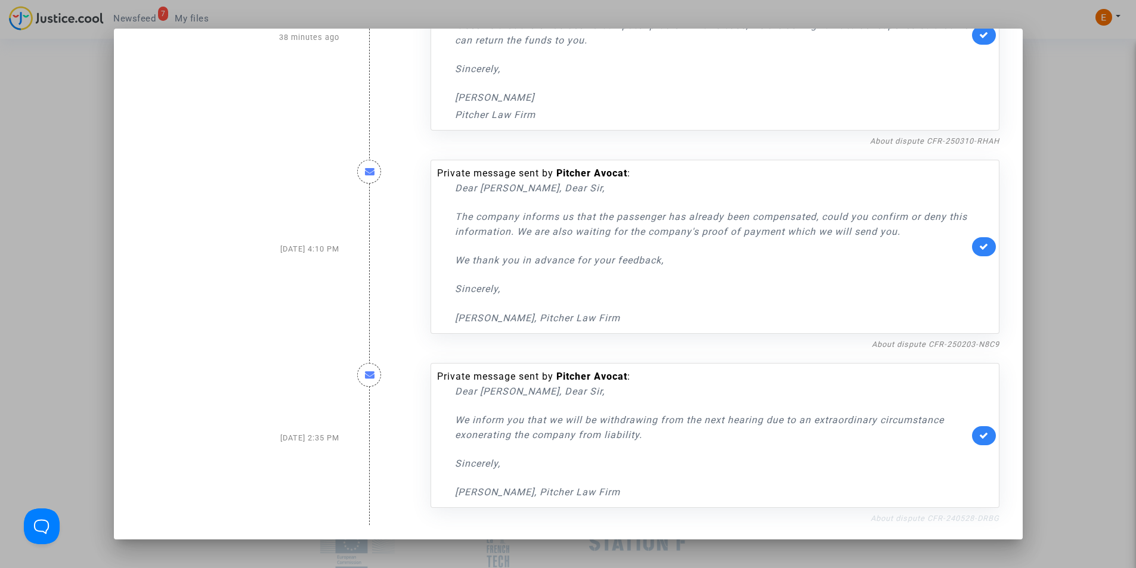
click at [905, 519] on link "About dispute CFR-240528-DRBG" at bounding box center [935, 518] width 129 height 9
click at [979, 440] on icon at bounding box center [984, 435] width 10 height 9
click at [921, 348] on link "About dispute CFR-250203-N8C9" at bounding box center [936, 344] width 128 height 9
click at [979, 249] on icon at bounding box center [984, 246] width 10 height 9
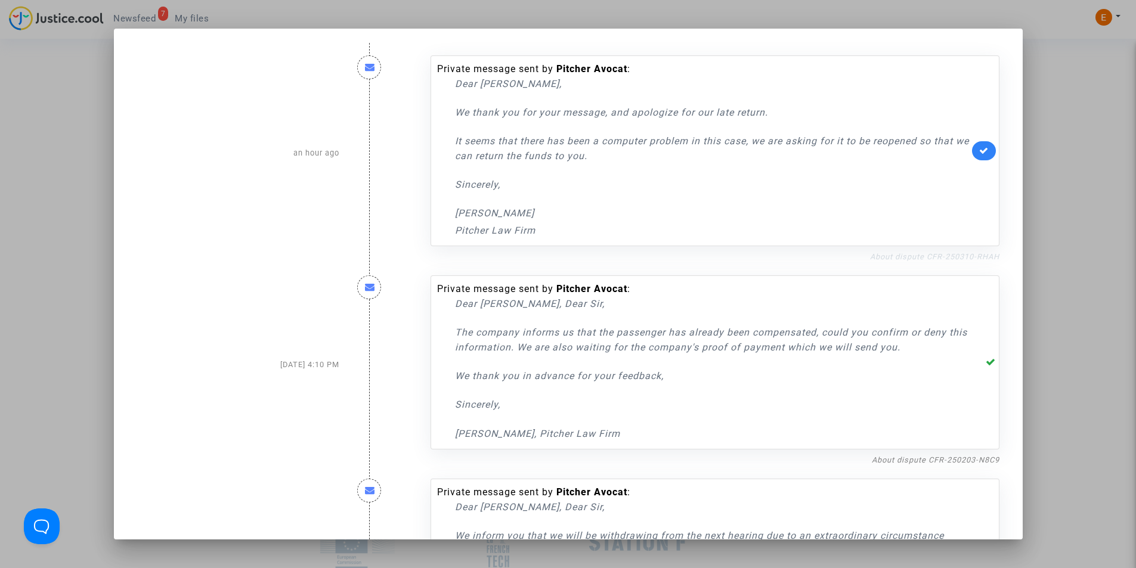
click at [950, 258] on link "About dispute CFR-250310-RHAH" at bounding box center [934, 256] width 129 height 9
click at [978, 145] on link at bounding box center [984, 150] width 24 height 19
click at [102, 112] on div at bounding box center [568, 284] width 1136 height 568
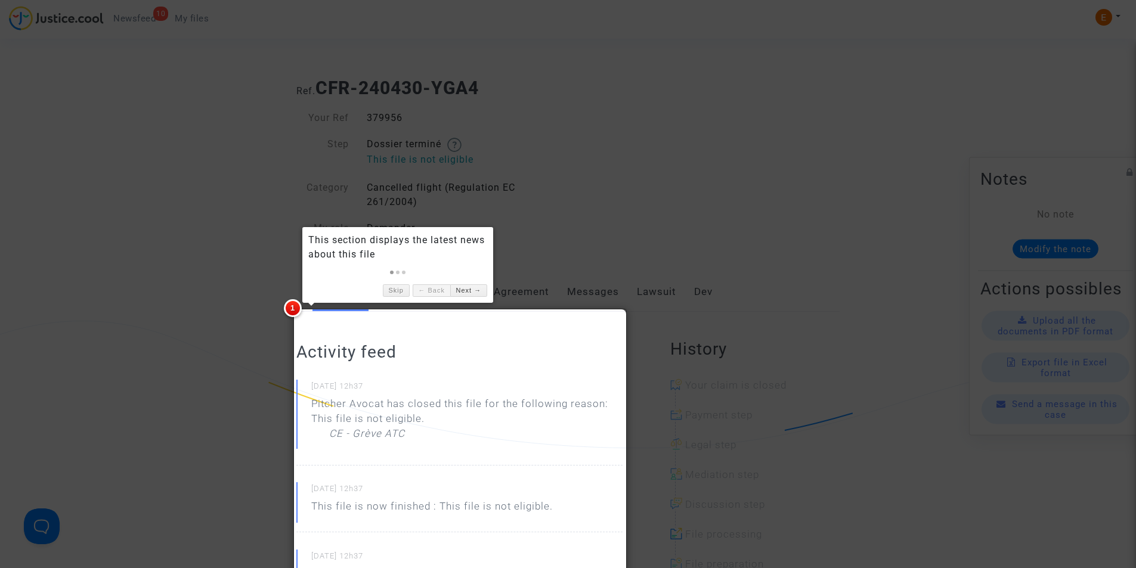
click at [189, 271] on div at bounding box center [568, 284] width 1136 height 568
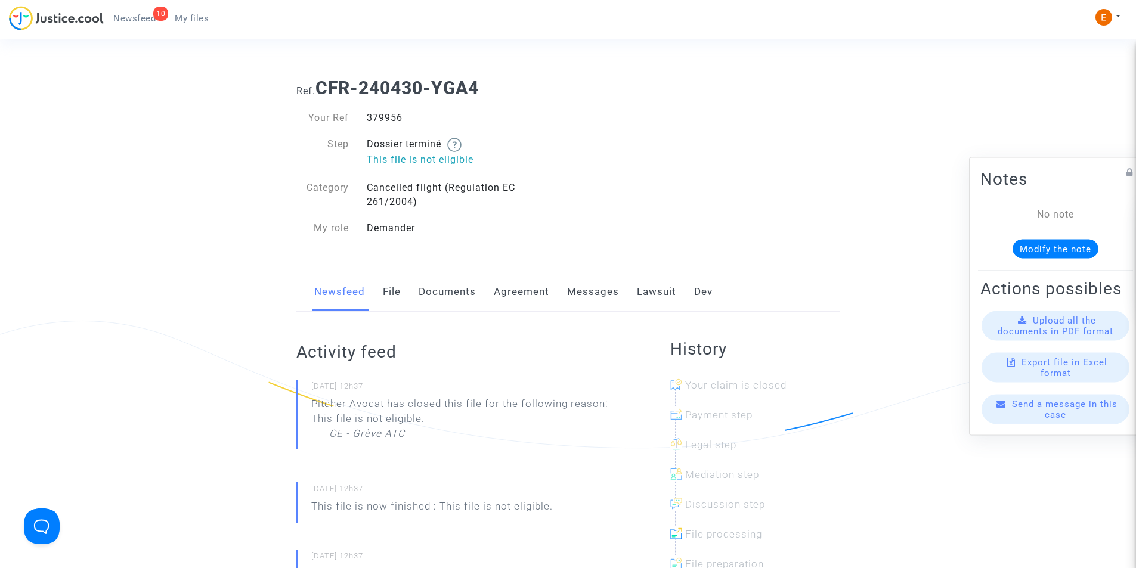
click at [387, 120] on div "379956" at bounding box center [463, 118] width 211 height 14
copy div "379956"
click at [583, 296] on link "Messages" at bounding box center [593, 292] width 52 height 39
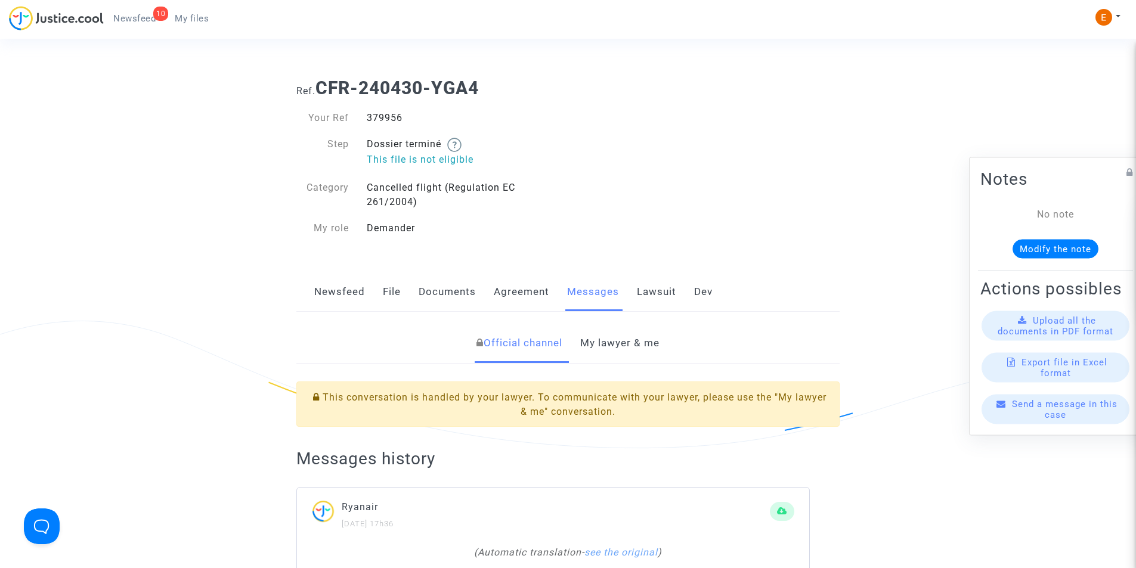
click at [632, 338] on link "My lawyer & me" at bounding box center [619, 343] width 79 height 39
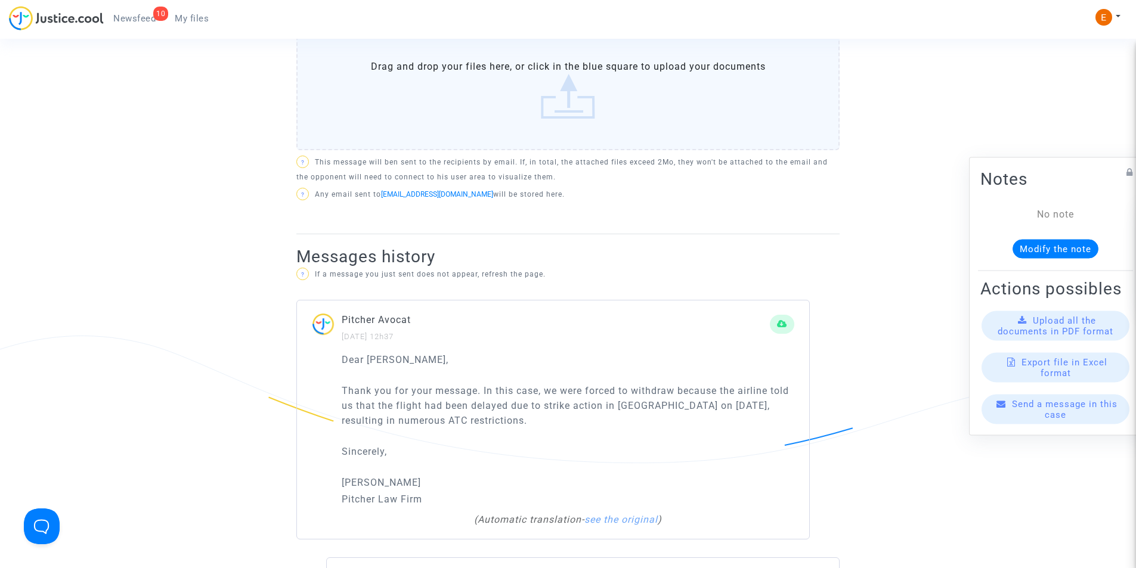
scroll to position [596, 0]
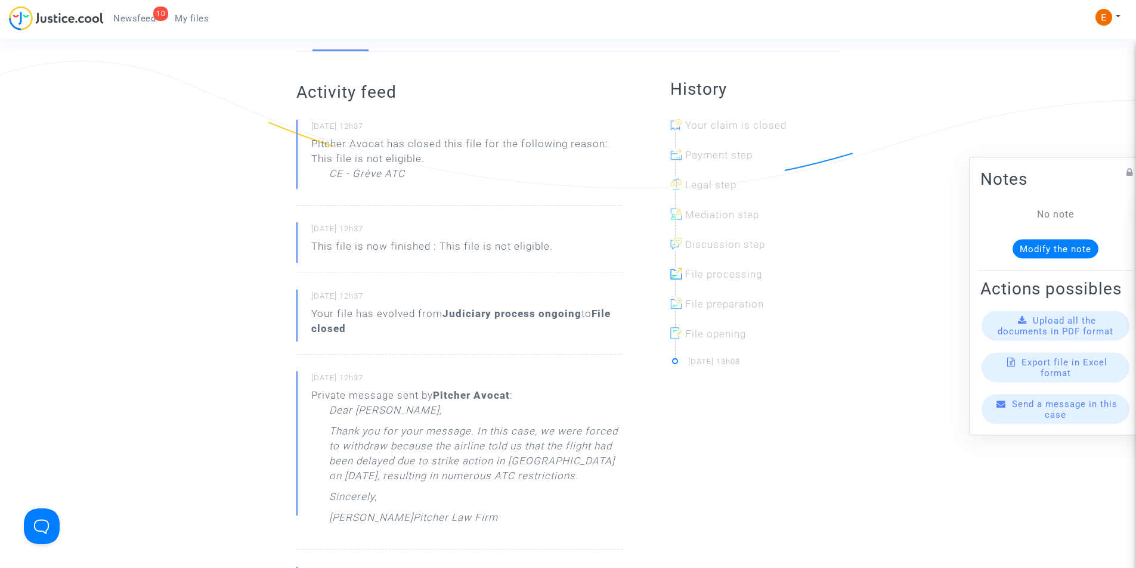
scroll to position [119, 0]
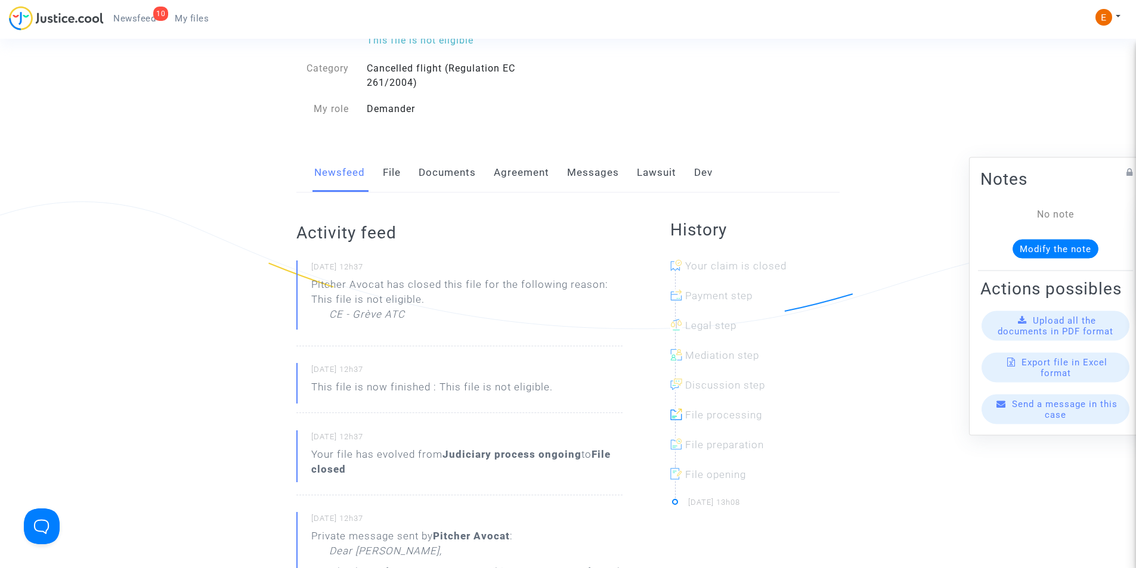
click at [588, 176] on link "Messages" at bounding box center [593, 172] width 52 height 39
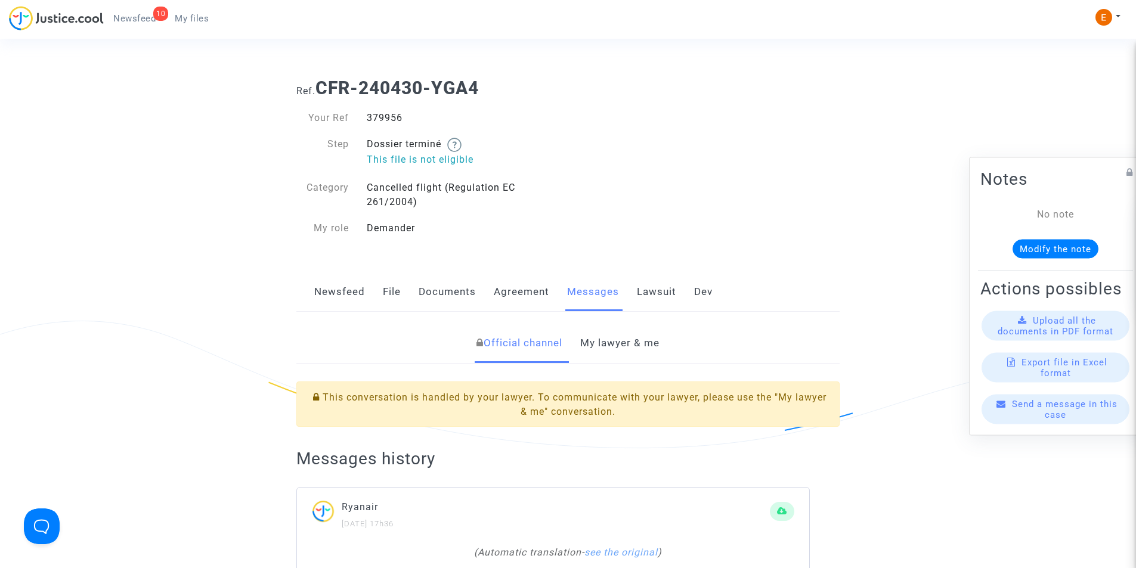
click at [630, 342] on link "My lawyer & me" at bounding box center [619, 343] width 79 height 39
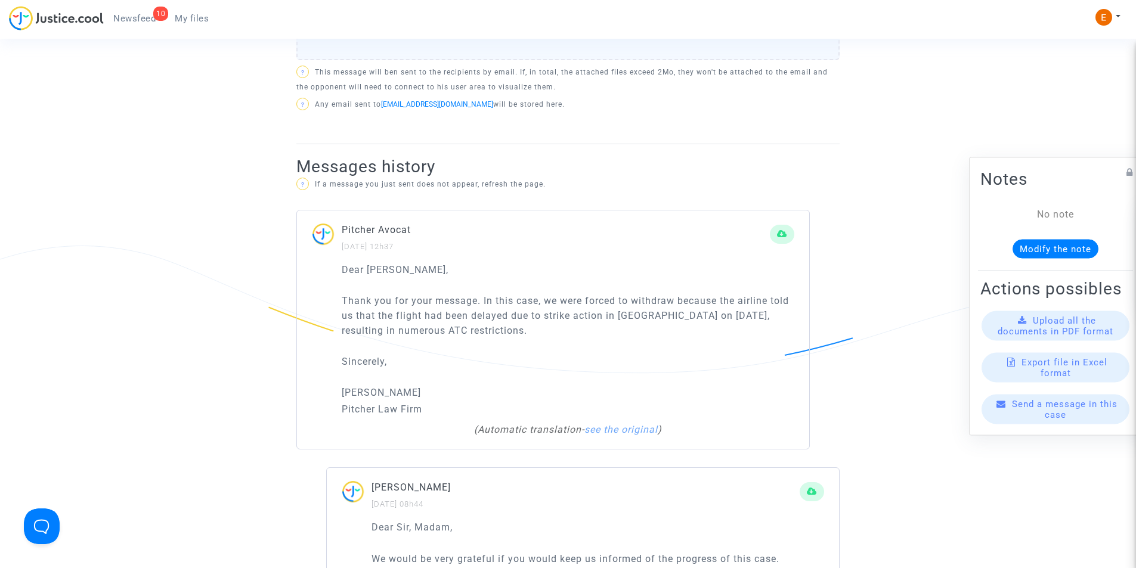
scroll to position [716, 0]
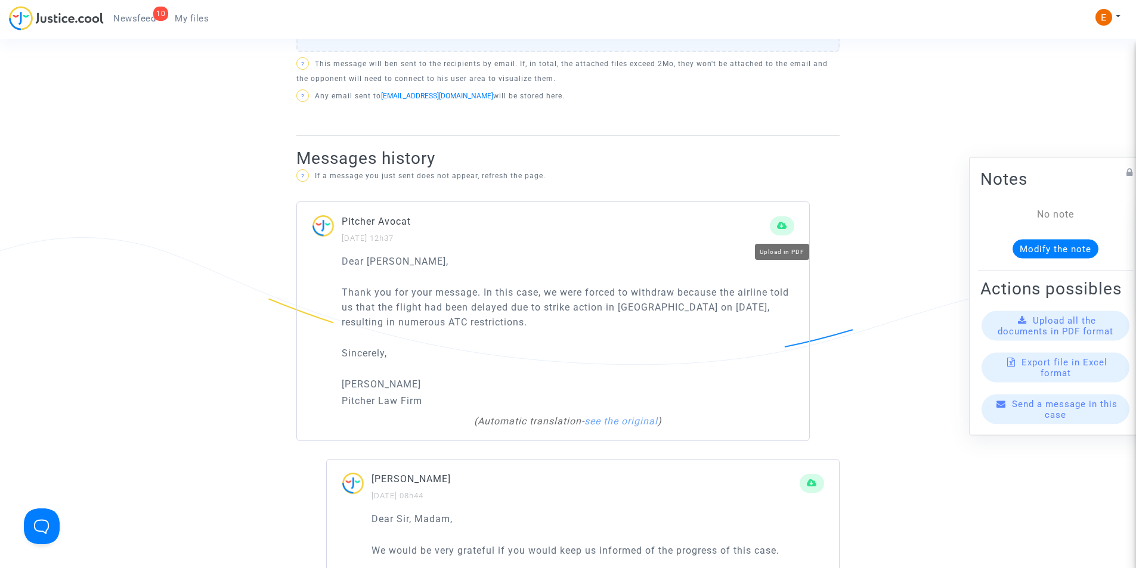
click at [779, 232] on button at bounding box center [782, 226] width 24 height 19
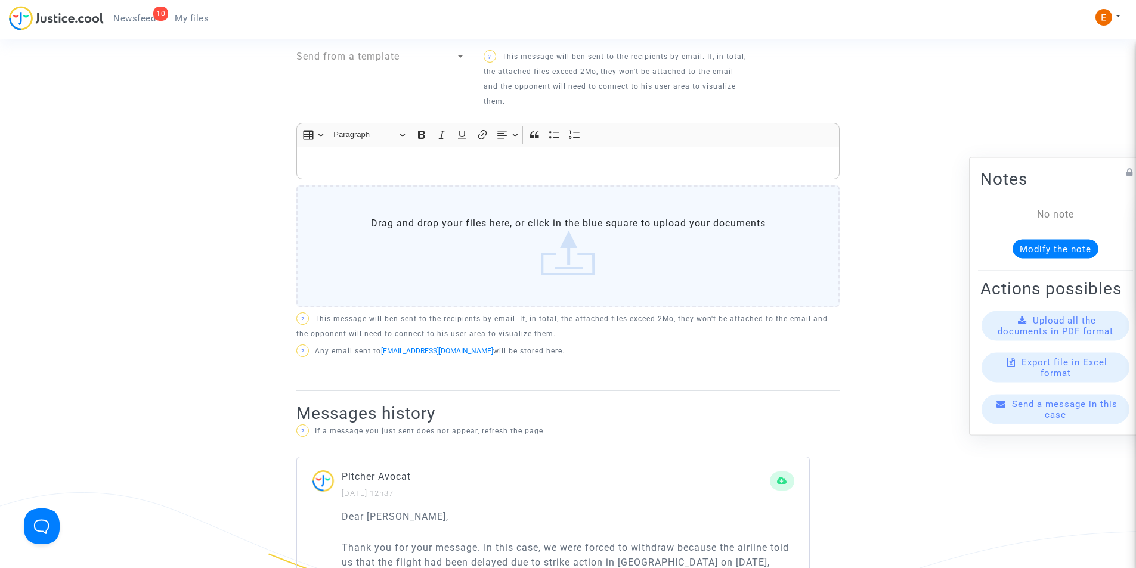
scroll to position [537, 0]
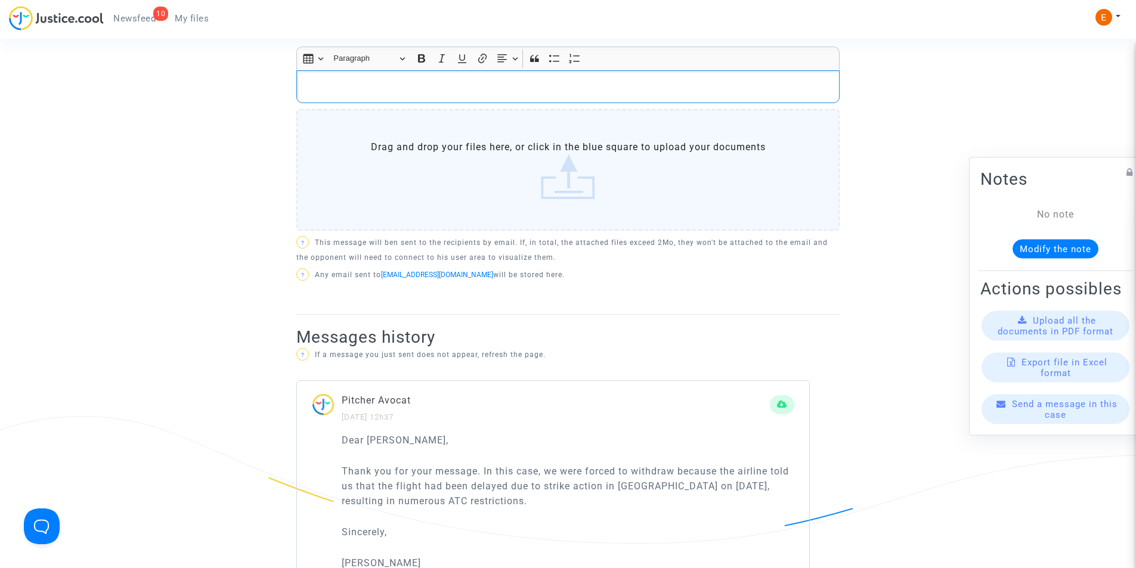
click at [519, 97] on div "Rich Text Editor, main" at bounding box center [567, 86] width 543 height 33
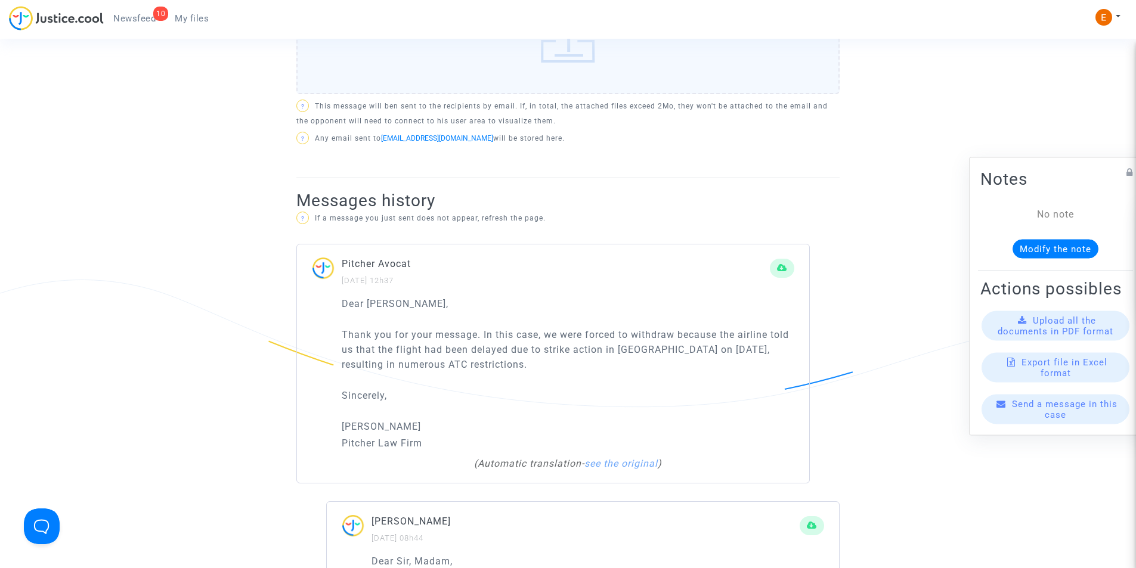
scroll to position [775, 0]
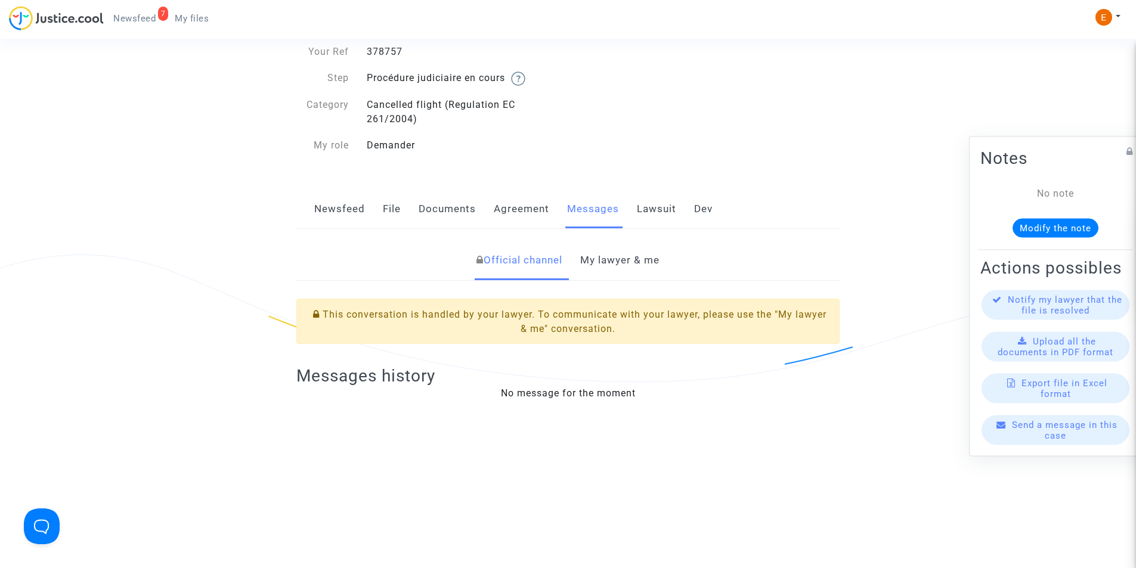
scroll to position [119, 0]
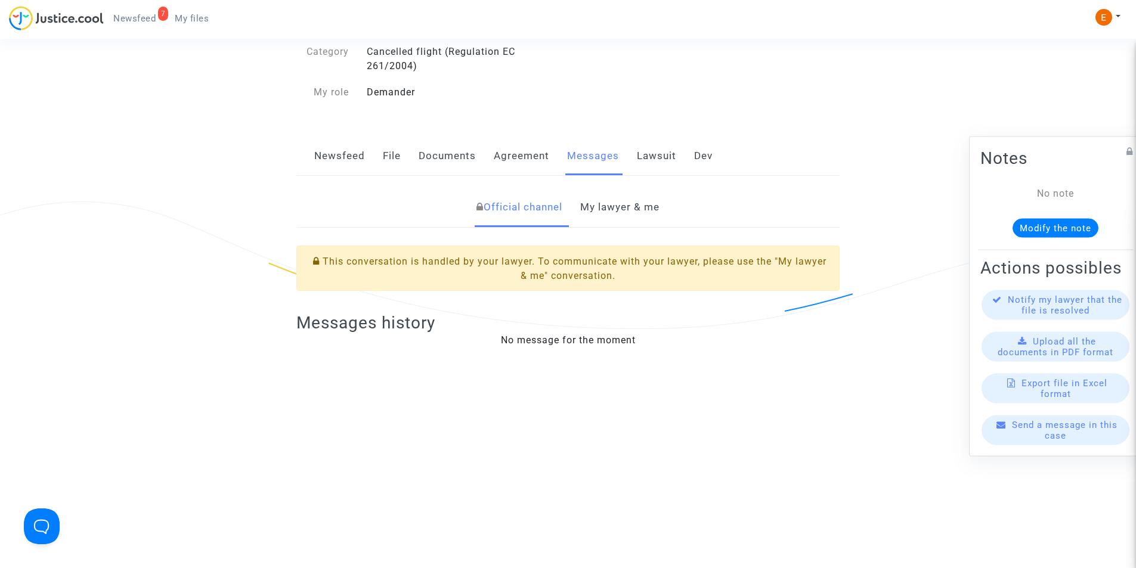
click at [638, 197] on link "My lawyer & me" at bounding box center [619, 207] width 79 height 39
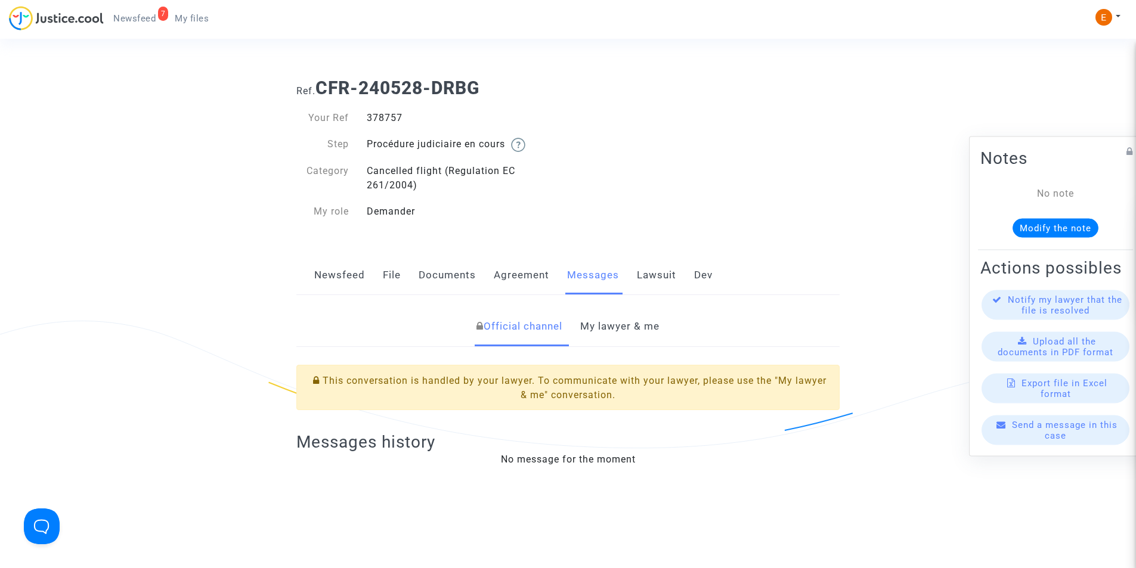
click at [378, 114] on div "378757" at bounding box center [463, 118] width 211 height 14
copy div "378757"
click at [613, 327] on link "My lawyer & me" at bounding box center [619, 326] width 79 height 39
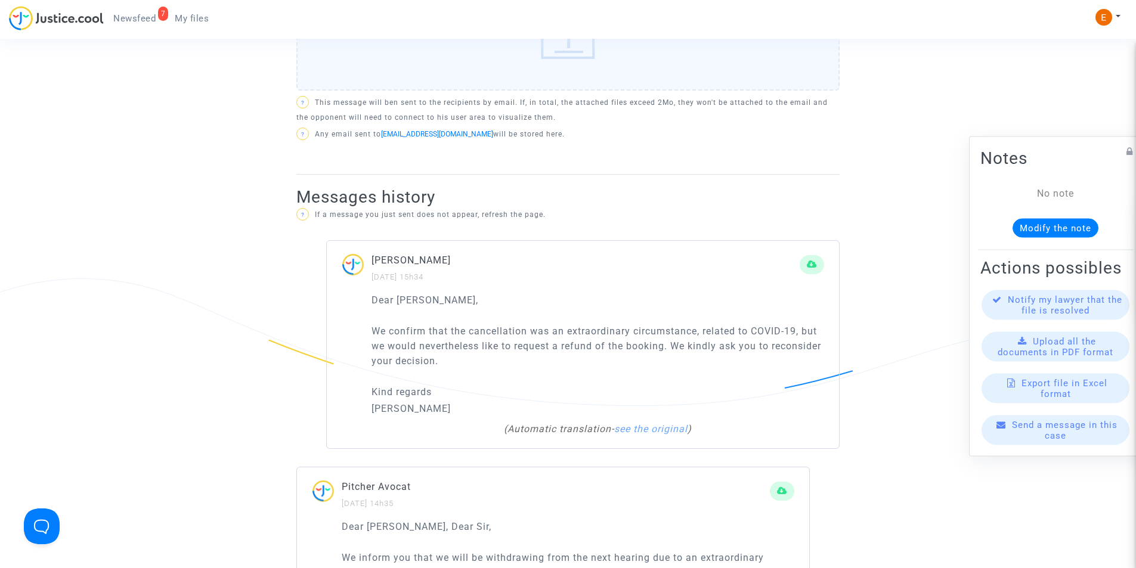
scroll to position [656, 0]
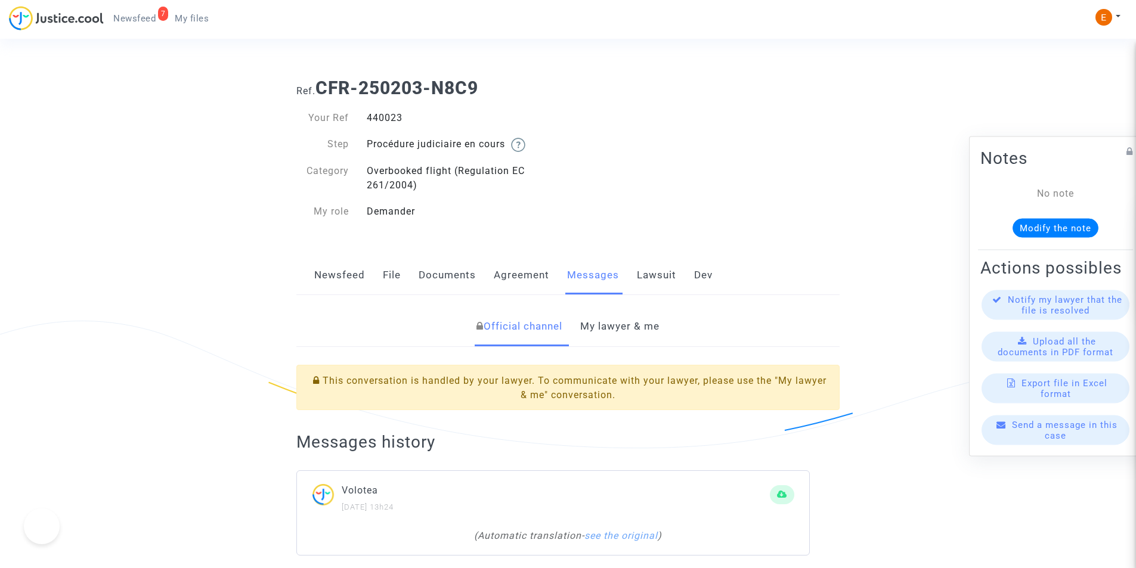
click at [397, 113] on div "440023" at bounding box center [463, 118] width 211 height 14
copy div "440023"
click at [613, 334] on link "My lawyer & me" at bounding box center [619, 326] width 79 height 39
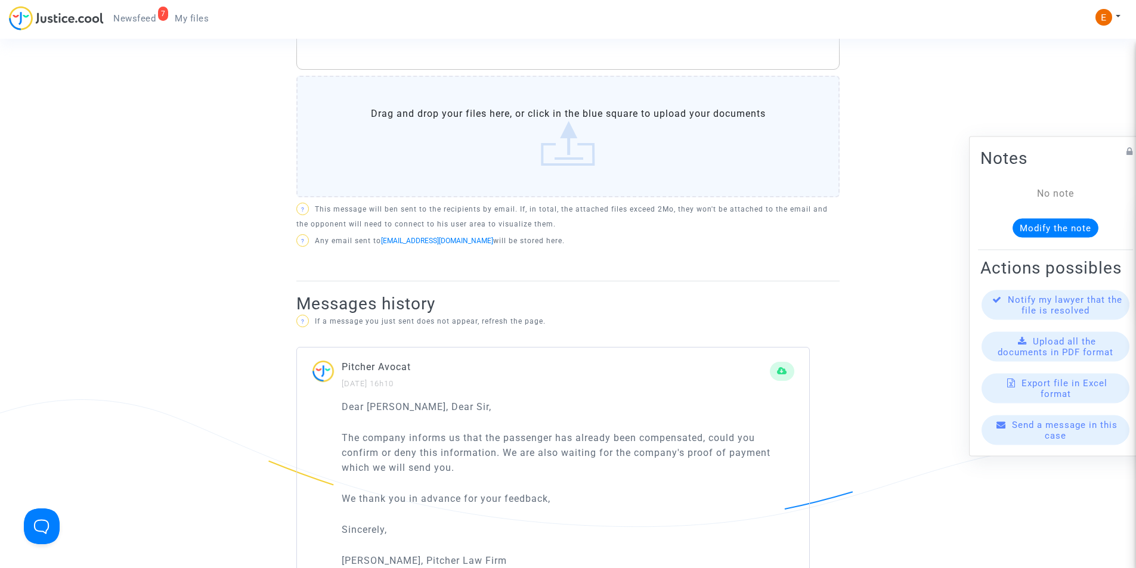
scroll to position [656, 0]
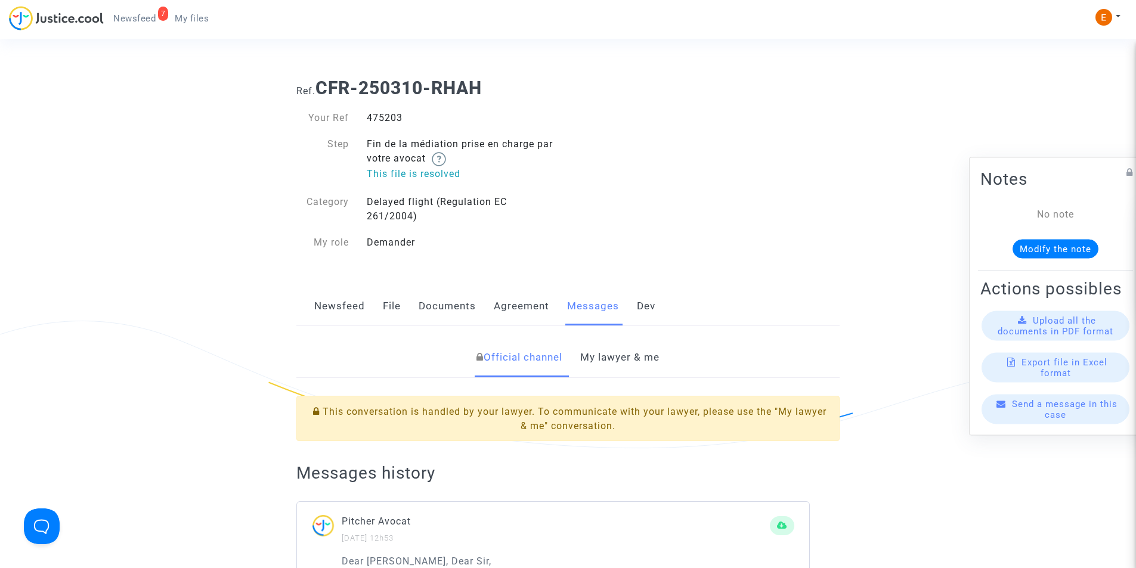
click at [382, 115] on div "475203" at bounding box center [463, 118] width 211 height 14
copy div "475203"
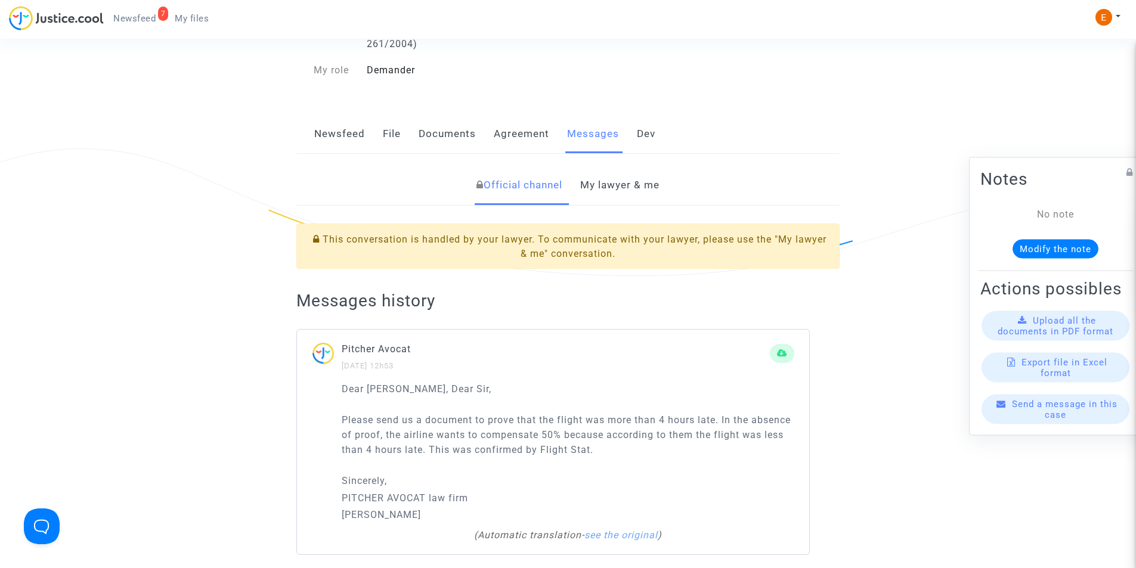
scroll to position [179, 0]
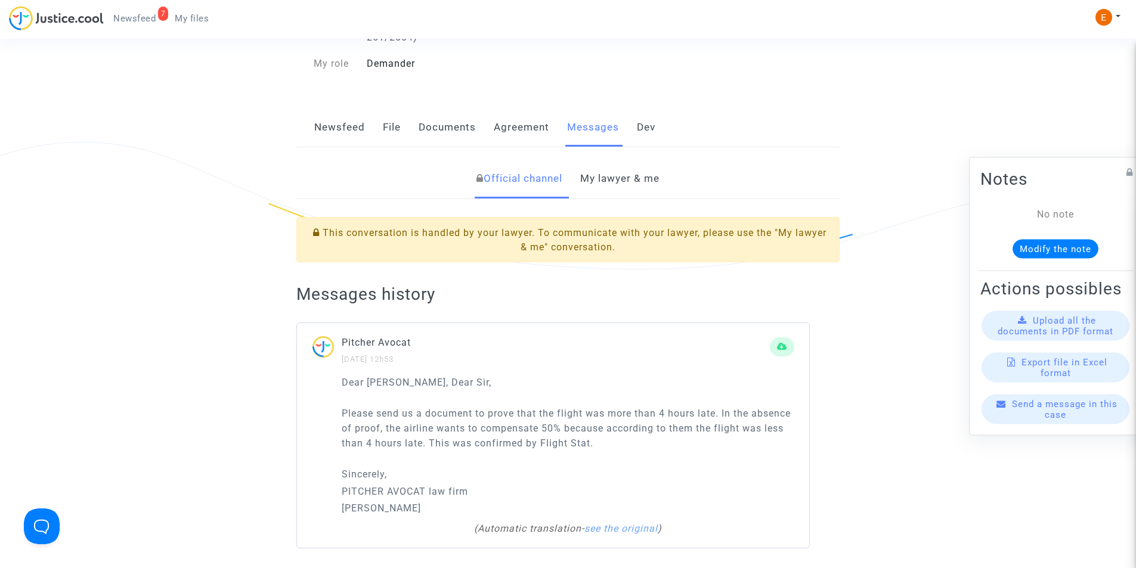
click at [611, 187] on link "My lawyer & me" at bounding box center [619, 178] width 79 height 39
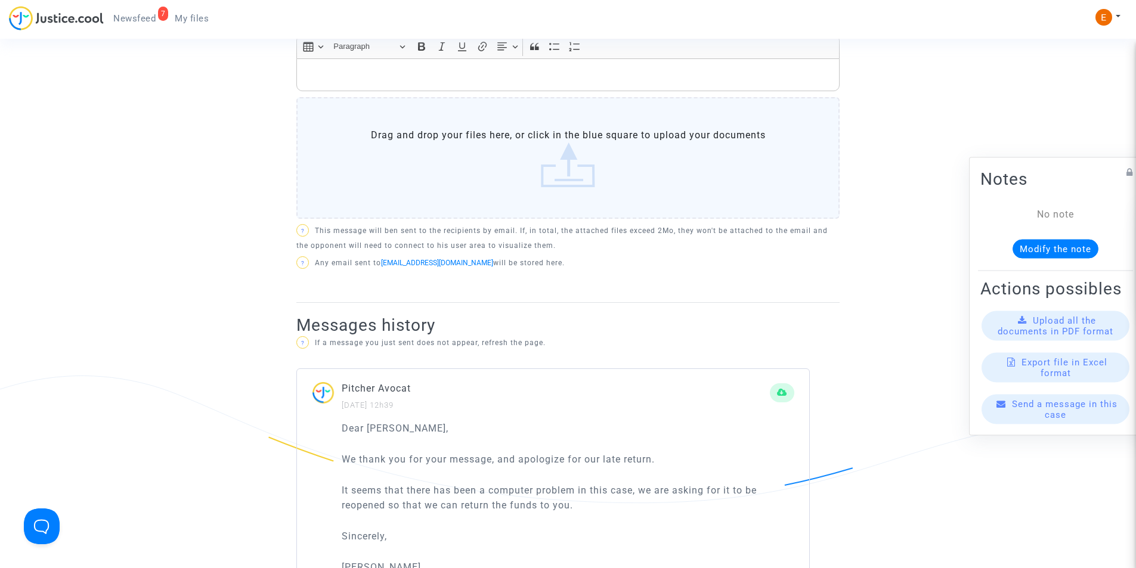
scroll to position [477, 0]
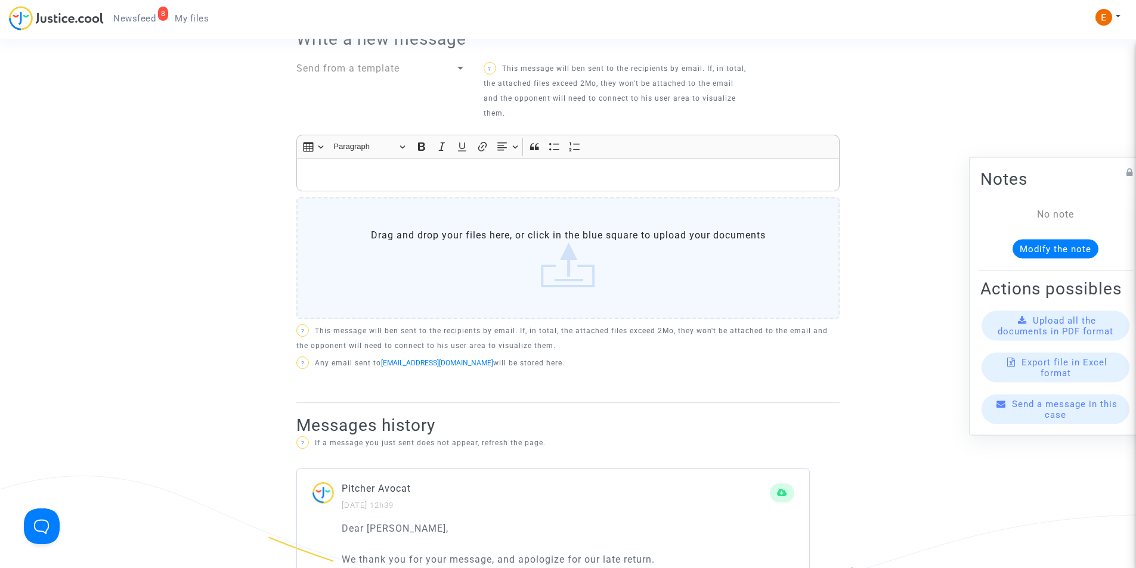
click at [421, 177] on p "Rich Text Editor, main" at bounding box center [568, 175] width 531 height 15
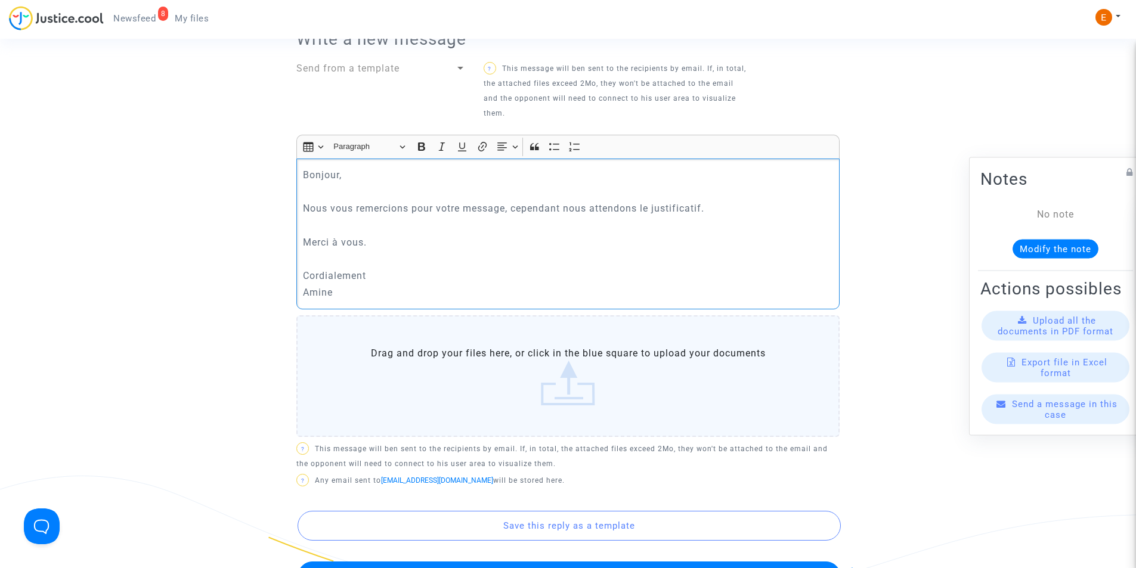
scroll to position [596, 0]
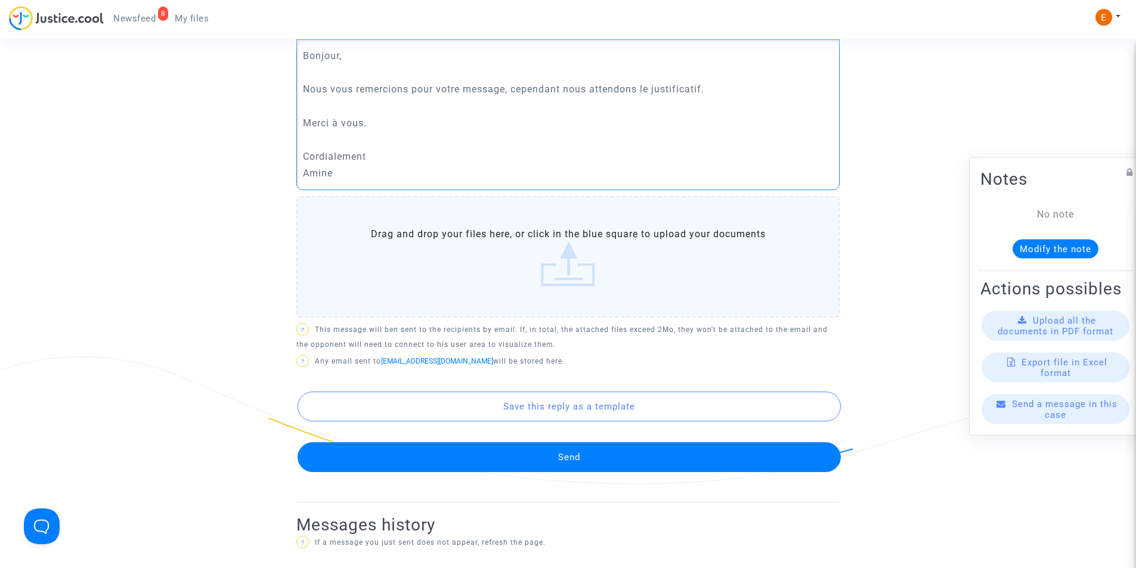
click at [585, 449] on button "Send" at bounding box center [569, 458] width 543 height 30
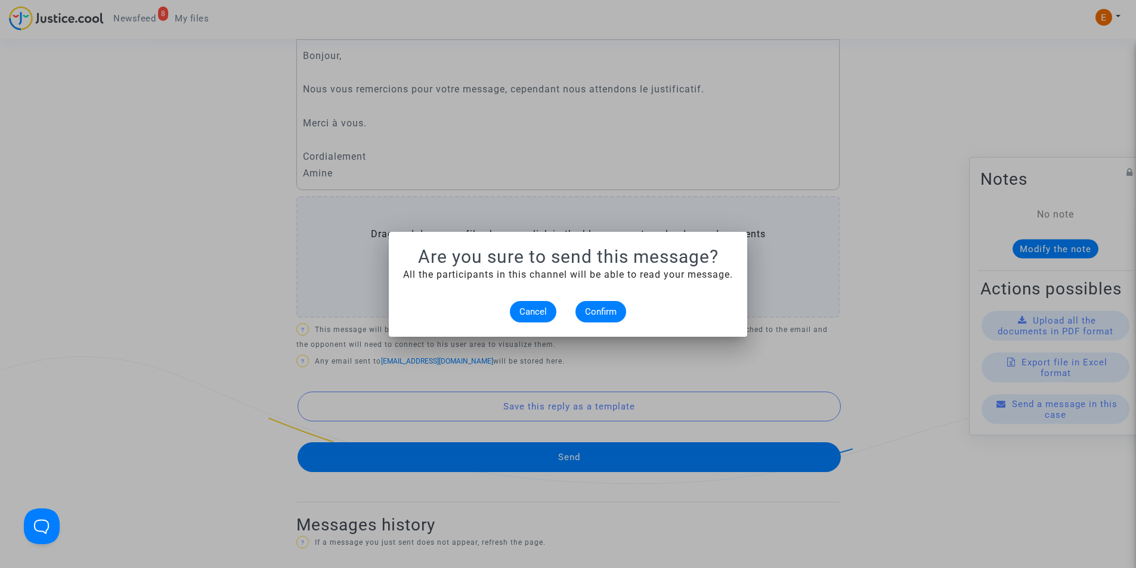
scroll to position [0, 0]
click at [595, 314] on span "Confirm" at bounding box center [601, 312] width 32 height 11
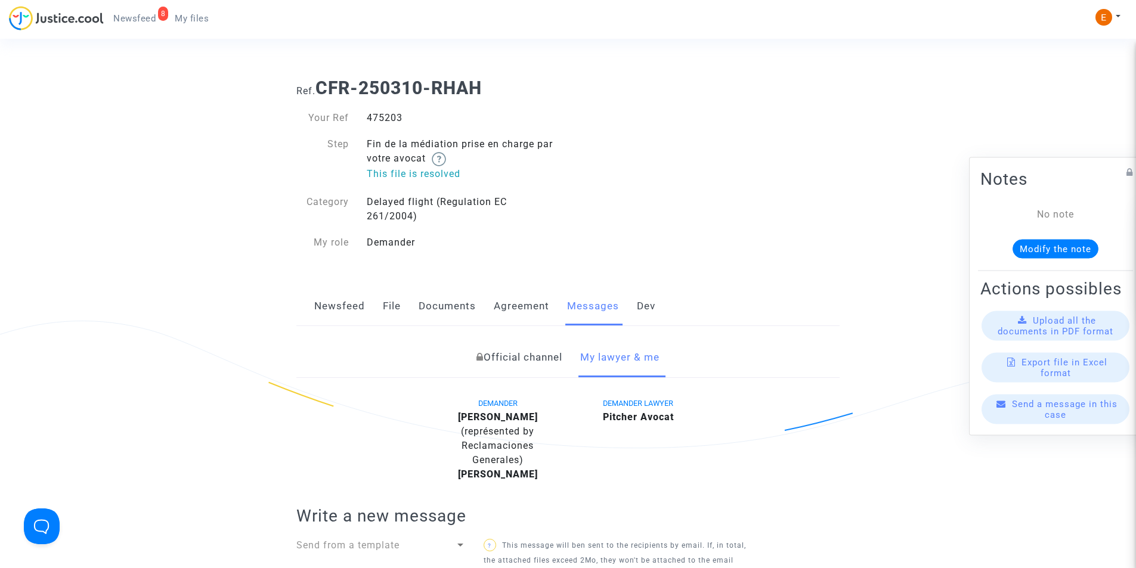
scroll to position [596, 0]
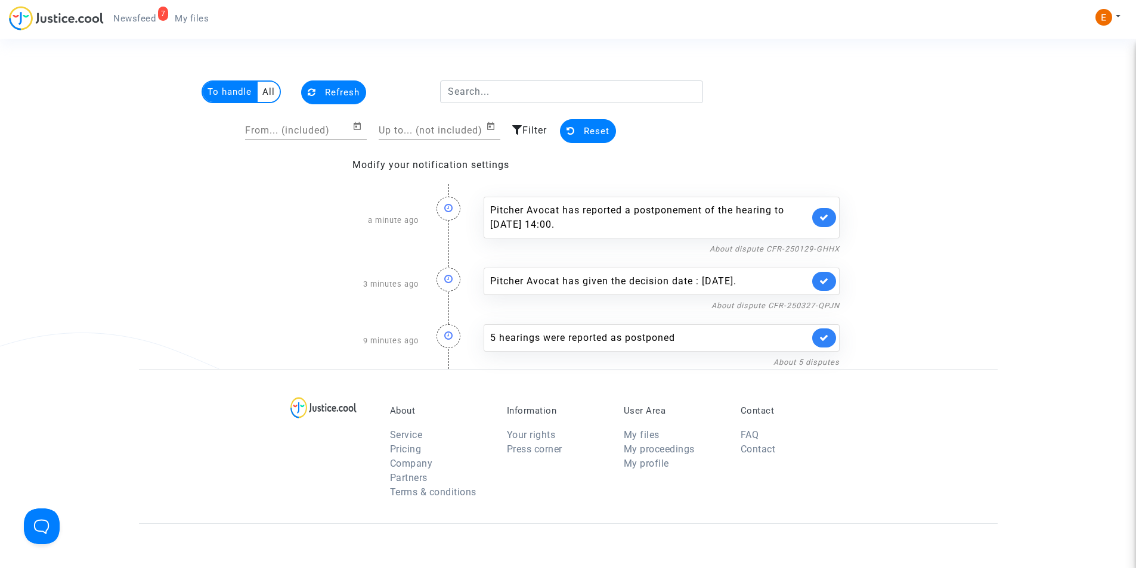
click at [158, 11] on div "7" at bounding box center [163, 14] width 11 height 14
click at [131, 16] on span "Newsfeed" at bounding box center [134, 18] width 42 height 11
click at [137, 18] on span "Newsfeed" at bounding box center [134, 18] width 42 height 11
